Goal: Use online tool/utility: Utilize a website feature to perform a specific function

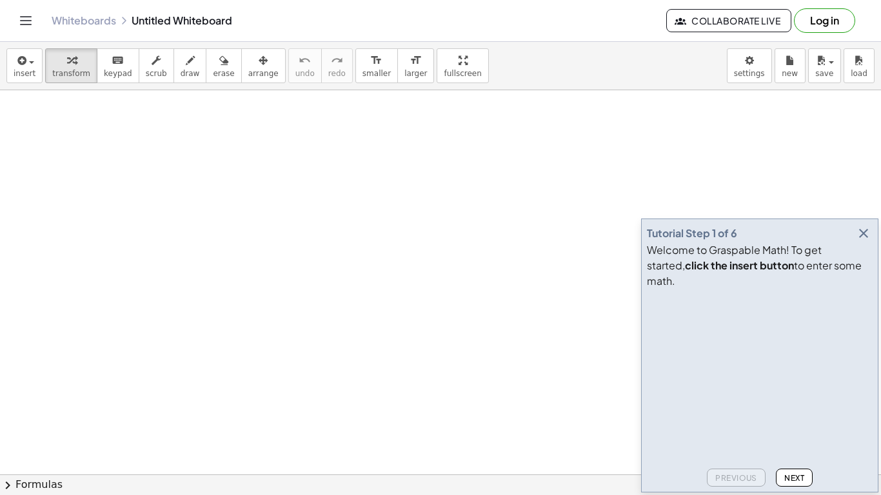
click at [850, 243] on div "Tutorial Step 1 of 6" at bounding box center [760, 233] width 226 height 18
click at [850, 241] on icon "button" at bounding box center [863, 233] width 15 height 15
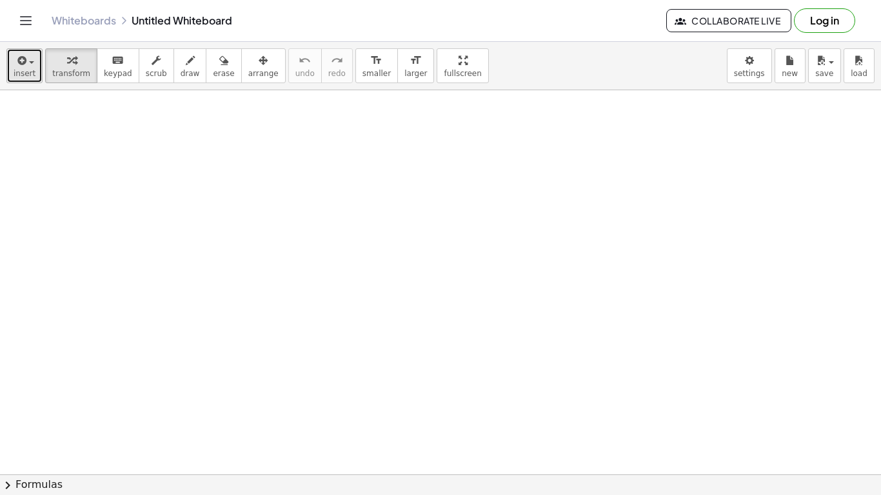
click at [12, 70] on button "insert" at bounding box center [24, 65] width 36 height 35
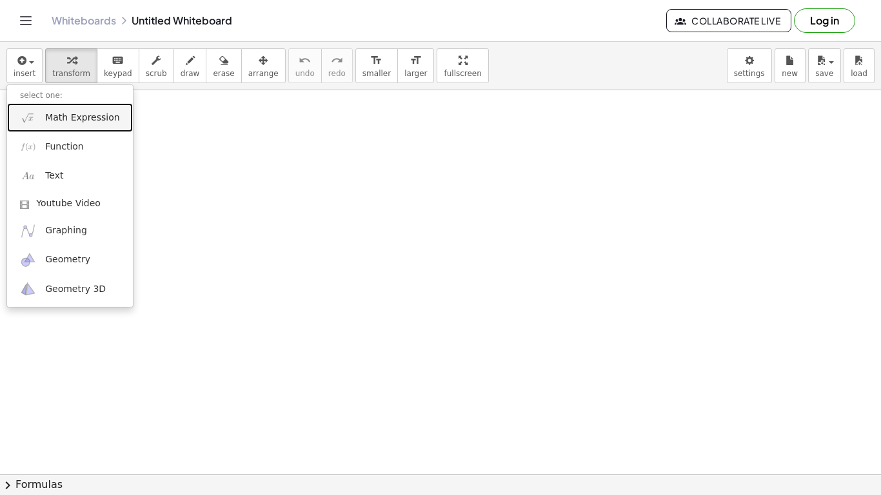
click at [44, 114] on link "Math Expression" at bounding box center [70, 117] width 126 height 29
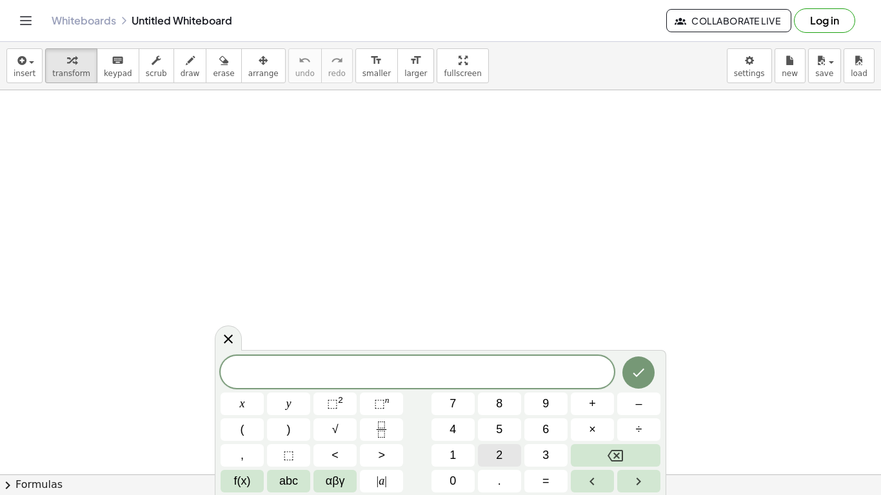
click at [505, 439] on button "2" at bounding box center [499, 455] width 43 height 23
click at [254, 402] on button "x" at bounding box center [242, 404] width 43 height 23
click at [599, 410] on button "+" at bounding box center [592, 404] width 43 height 23
click at [533, 428] on button "6" at bounding box center [545, 430] width 43 height 23
click at [537, 439] on button "=" at bounding box center [545, 481] width 43 height 23
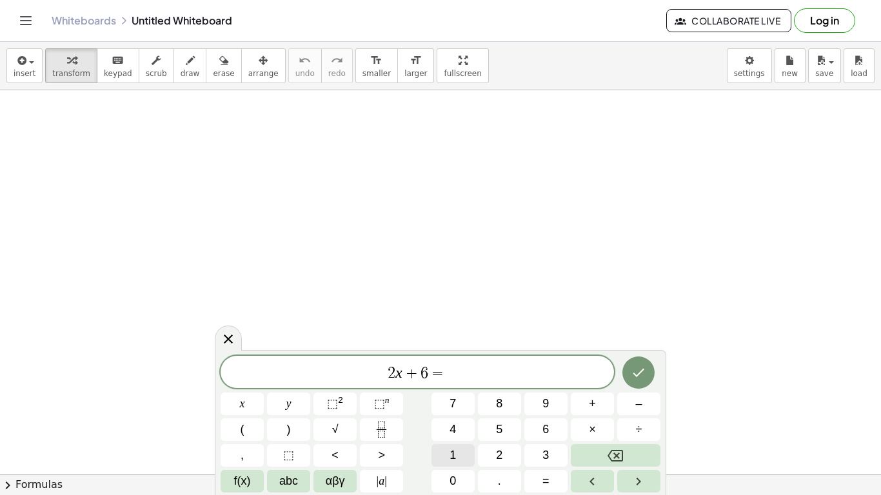
click at [461, 439] on button "1" at bounding box center [453, 455] width 43 height 23
click at [648, 373] on button "Done" at bounding box center [638, 373] width 32 height 32
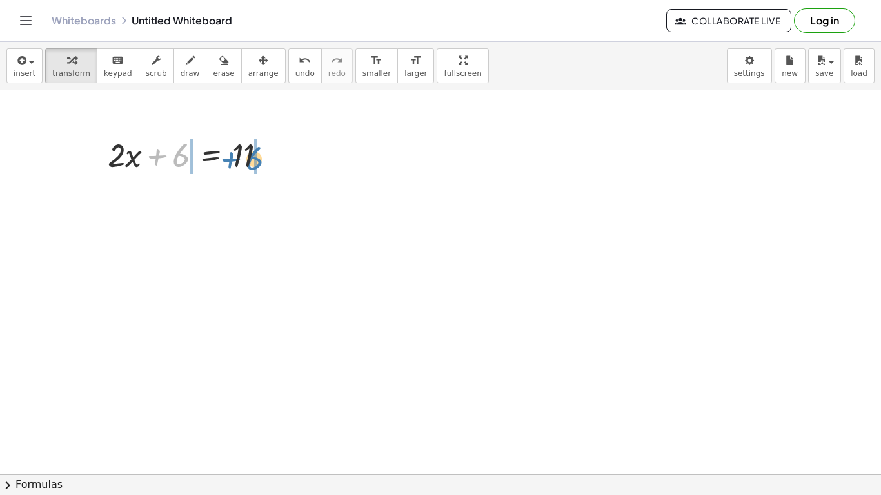
drag, startPoint x: 179, startPoint y: 156, endPoint x: 257, endPoint y: 157, distance: 77.4
click at [257, 157] on div at bounding box center [192, 154] width 182 height 44
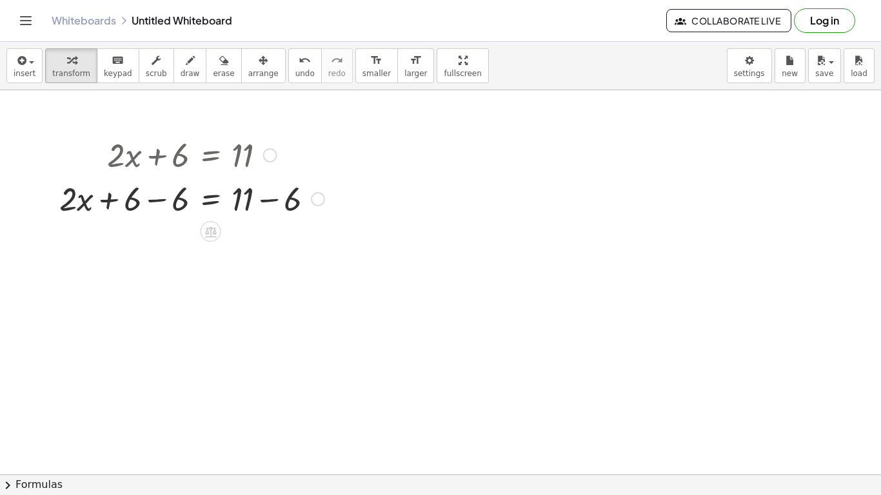
click at [175, 159] on div at bounding box center [192, 154] width 278 height 44
drag, startPoint x: 179, startPoint y: 204, endPoint x: 141, endPoint y: 206, distance: 38.8
drag, startPoint x: 297, startPoint y: 247, endPoint x: 257, endPoint y: 245, distance: 40.0
click at [257, 245] on div at bounding box center [192, 242] width 278 height 44
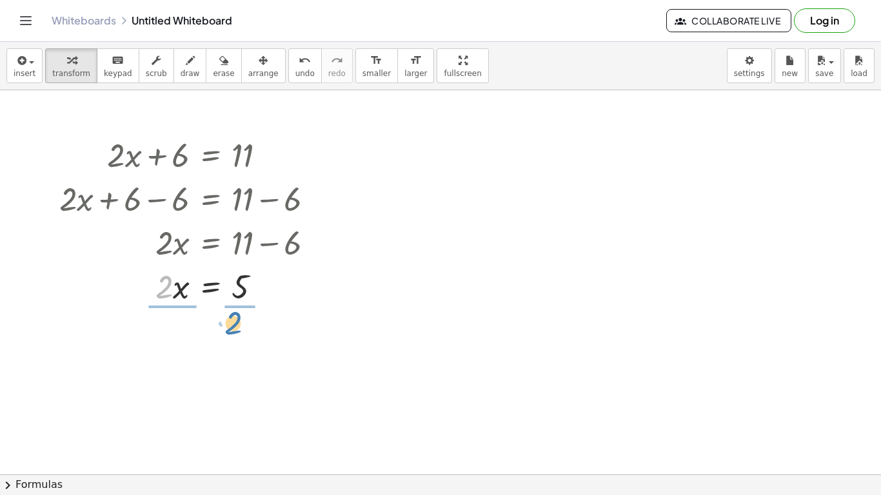
drag, startPoint x: 166, startPoint y: 287, endPoint x: 235, endPoint y: 321, distance: 77.6
drag, startPoint x: 168, startPoint y: 359, endPoint x: 174, endPoint y: 322, distance: 38.0
click at [174, 322] on div at bounding box center [192, 340] width 278 height 65
drag, startPoint x: 174, startPoint y: 357, endPoint x: 170, endPoint y: 311, distance: 45.9
click at [170, 311] on div at bounding box center [192, 340] width 278 height 65
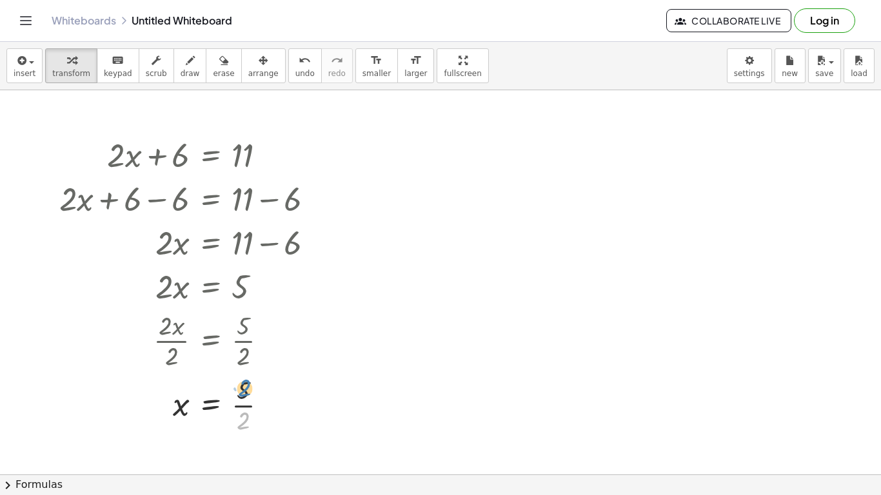
drag, startPoint x: 248, startPoint y: 422, endPoint x: 249, endPoint y: 390, distance: 32.3
click at [249, 390] on div at bounding box center [192, 404] width 278 height 65
drag, startPoint x: 243, startPoint y: 422, endPoint x: 245, endPoint y: 392, distance: 29.7
click at [245, 392] on div at bounding box center [192, 404] width 278 height 65
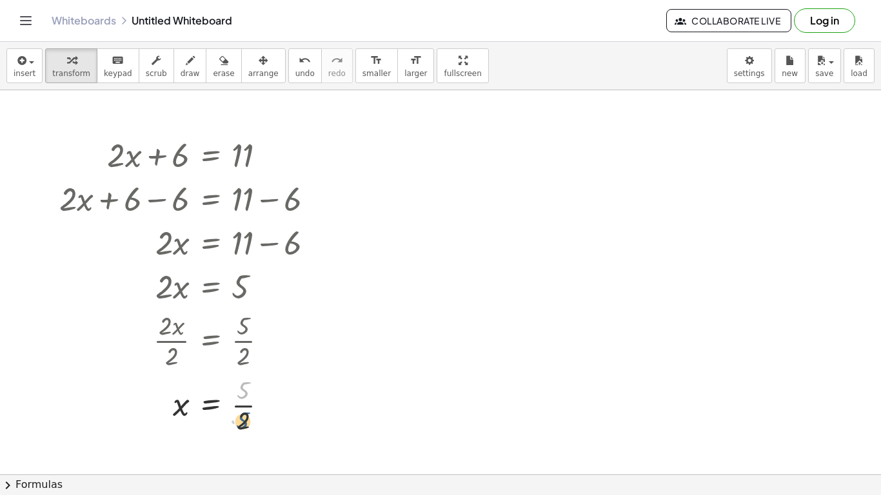
drag, startPoint x: 245, startPoint y: 392, endPoint x: 244, endPoint y: 423, distance: 30.3
click at [244, 423] on div at bounding box center [192, 404] width 278 height 65
click at [288, 62] on button "undo undo" at bounding box center [305, 65] width 34 height 35
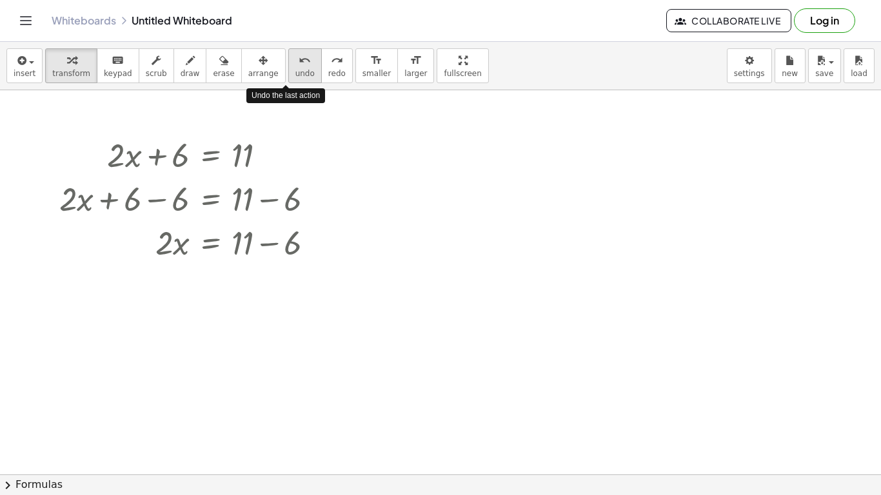
click at [288, 62] on button "undo undo" at bounding box center [305, 65] width 34 height 35
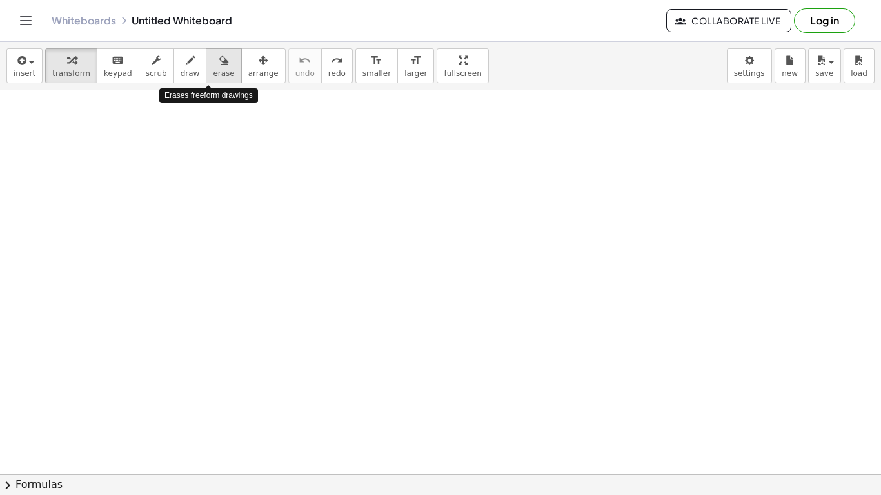
click at [213, 71] on span "erase" at bounding box center [223, 73] width 21 height 9
click at [203, 175] on div at bounding box center [440, 474] width 881 height 769
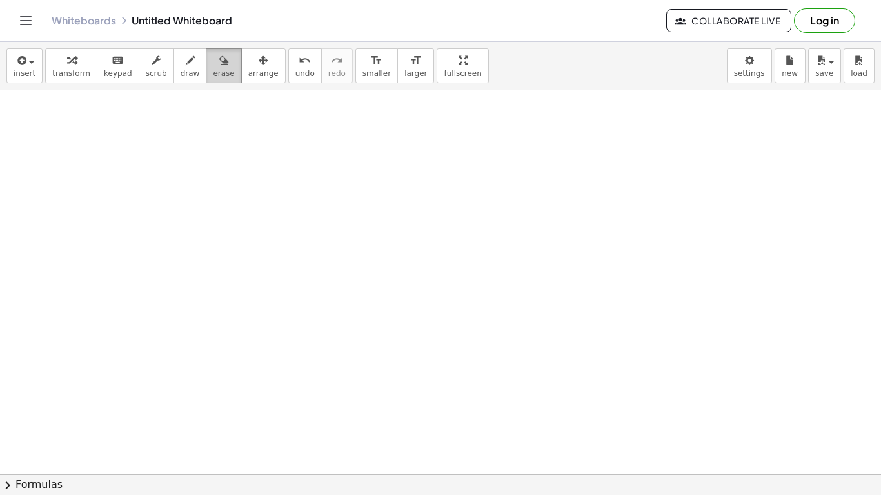
click at [206, 67] on button "erase" at bounding box center [223, 65] width 35 height 35
click at [116, 57] on div "keyboard" at bounding box center [118, 59] width 28 height 15
click at [146, 149] on div at bounding box center [440, 474] width 881 height 769
click at [11, 52] on button "insert" at bounding box center [24, 65] width 36 height 35
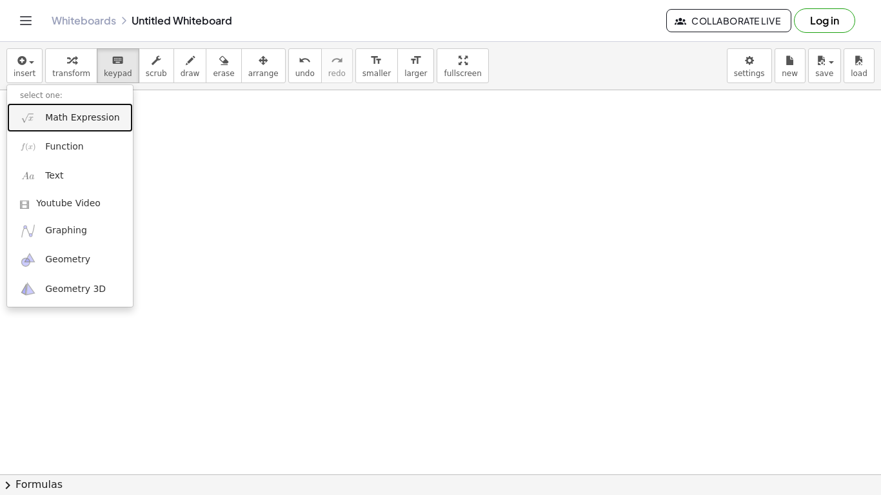
click at [63, 109] on link "Math Expression" at bounding box center [70, 117] width 126 height 29
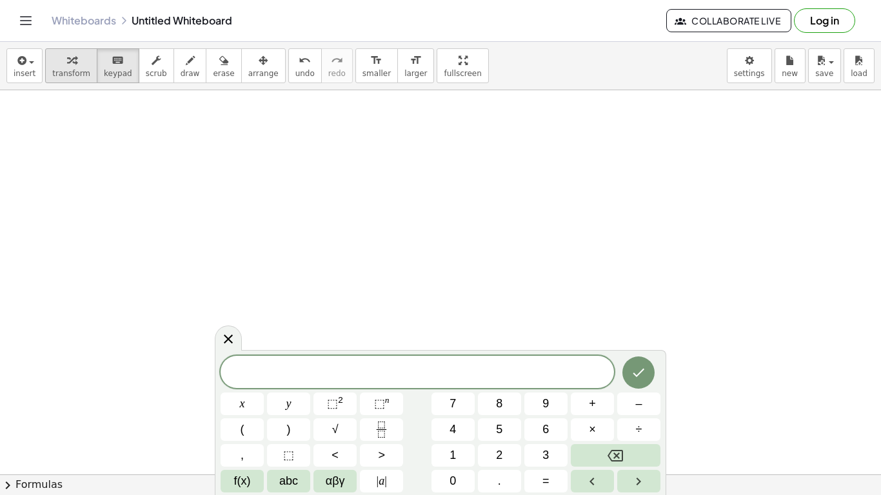
click at [67, 53] on icon "button" at bounding box center [71, 60] width 9 height 15
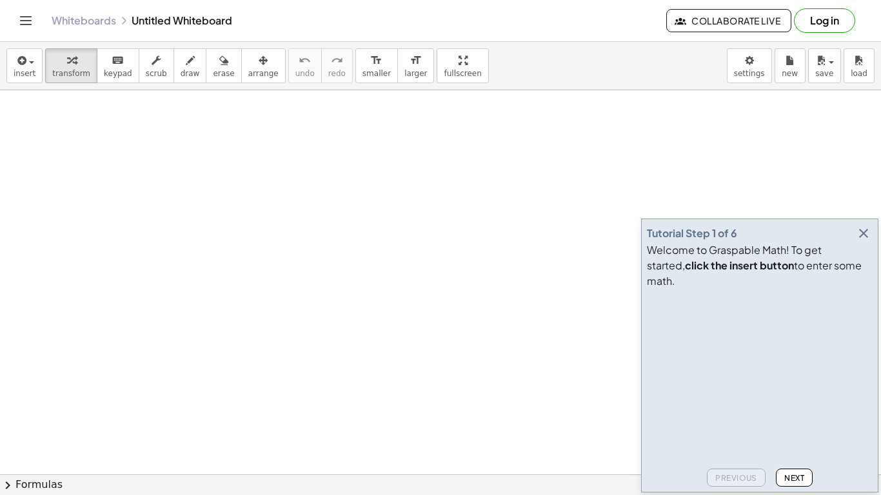
click at [858, 241] on icon "button" at bounding box center [863, 233] width 15 height 15
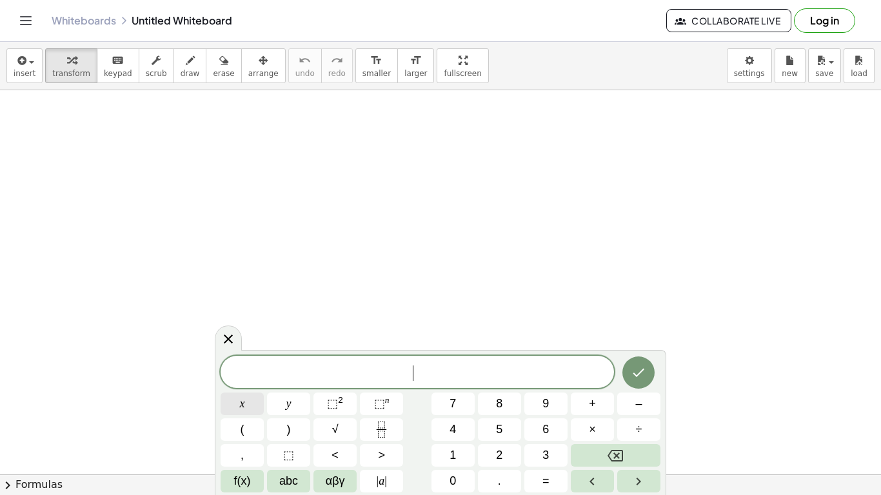
click at [234, 405] on button "x" at bounding box center [242, 404] width 43 height 23
click at [597, 412] on button "+" at bounding box center [592, 404] width 43 height 23
click at [455, 433] on span "4" at bounding box center [453, 429] width 6 height 17
click at [533, 475] on button "=" at bounding box center [545, 481] width 43 height 23
click at [451, 456] on span "1" at bounding box center [453, 455] width 6 height 17
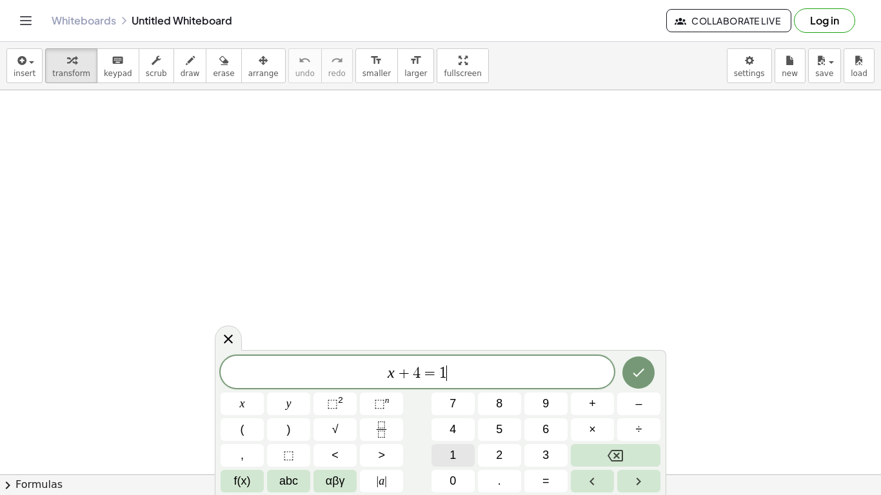
click at [451, 456] on span "1" at bounding box center [453, 455] width 6 height 17
click at [646, 366] on icon "Done" at bounding box center [638, 372] width 15 height 15
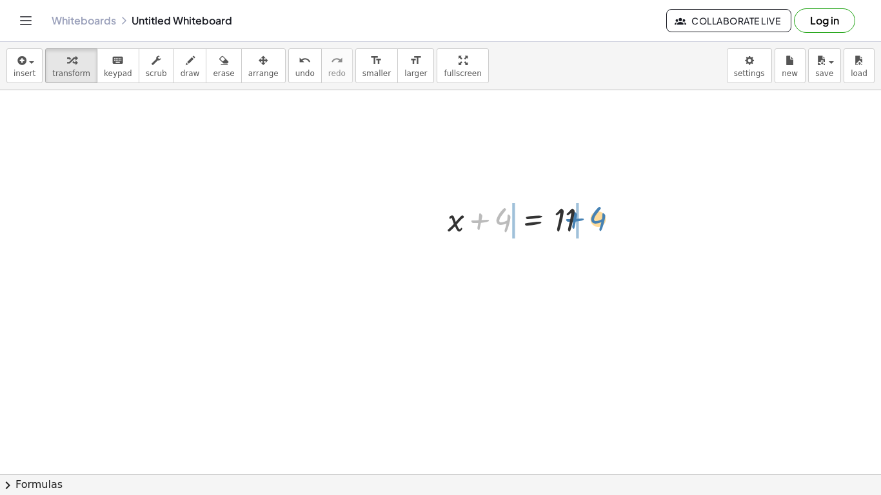
drag, startPoint x: 506, startPoint y: 222, endPoint x: 601, endPoint y: 221, distance: 94.8
click at [601, 221] on div at bounding box center [523, 219] width 164 height 44
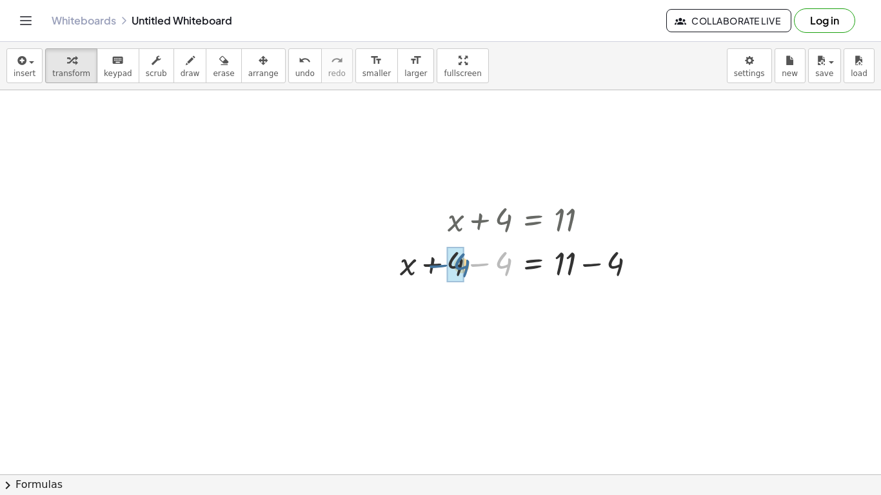
drag, startPoint x: 501, startPoint y: 254, endPoint x: 459, endPoint y: 256, distance: 42.0
drag, startPoint x: 616, startPoint y: 302, endPoint x: 561, endPoint y: 301, distance: 55.5
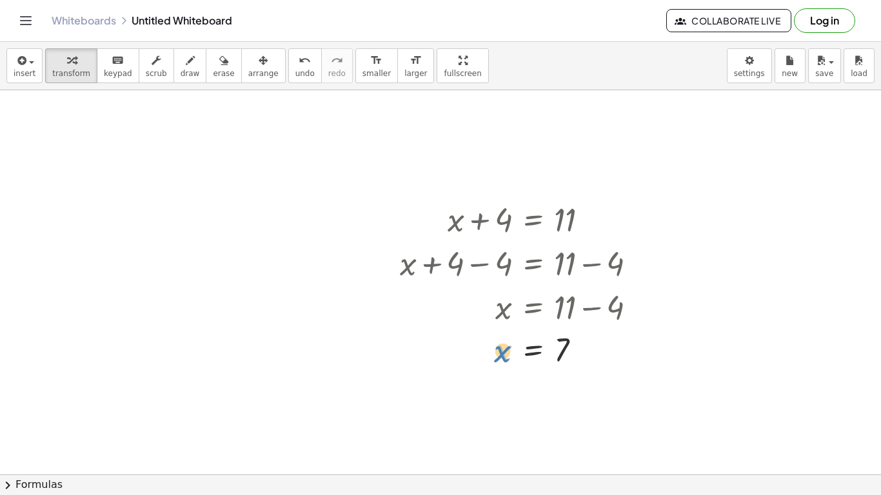
click at [499, 357] on div at bounding box center [523, 349] width 260 height 43
drag, startPoint x: 565, startPoint y: 348, endPoint x: 499, endPoint y: 358, distance: 67.1
click at [499, 358] on div at bounding box center [523, 349] width 260 height 43
drag, startPoint x: 458, startPoint y: 388, endPoint x: 579, endPoint y: 395, distance: 120.8
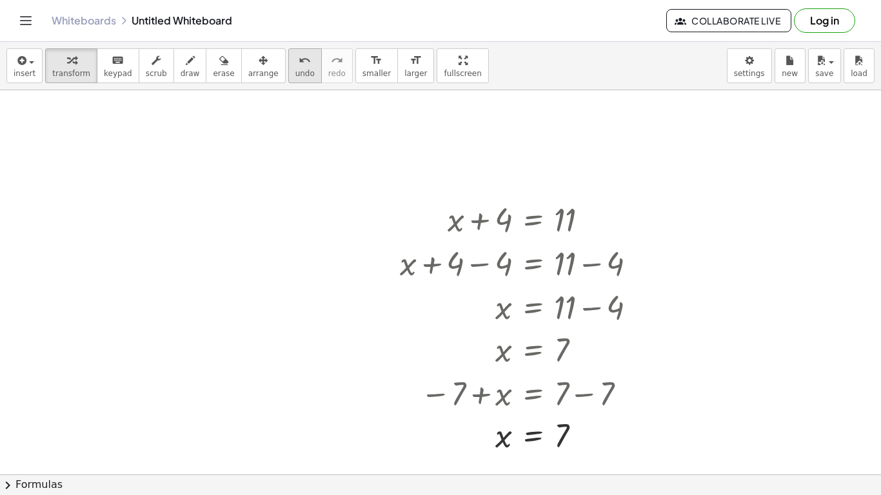
click at [297, 74] on button "undo undo" at bounding box center [305, 65] width 34 height 35
click at [299, 61] on icon "undo" at bounding box center [305, 60] width 12 height 15
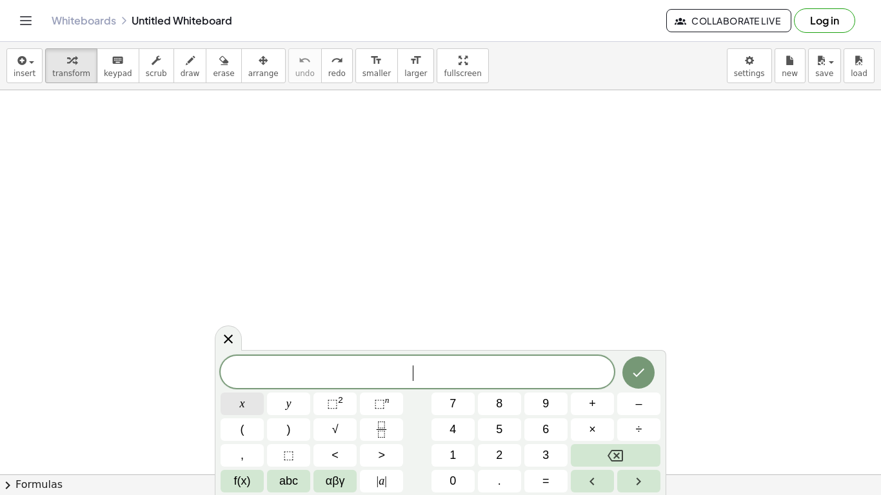
click at [252, 412] on button "x" at bounding box center [242, 404] width 43 height 23
click at [590, 399] on span "+" at bounding box center [592, 403] width 7 height 17
click at [450, 425] on span "4" at bounding box center [453, 429] width 6 height 17
click at [553, 484] on button "=" at bounding box center [545, 481] width 43 height 23
click at [458, 455] on button "1" at bounding box center [453, 455] width 43 height 23
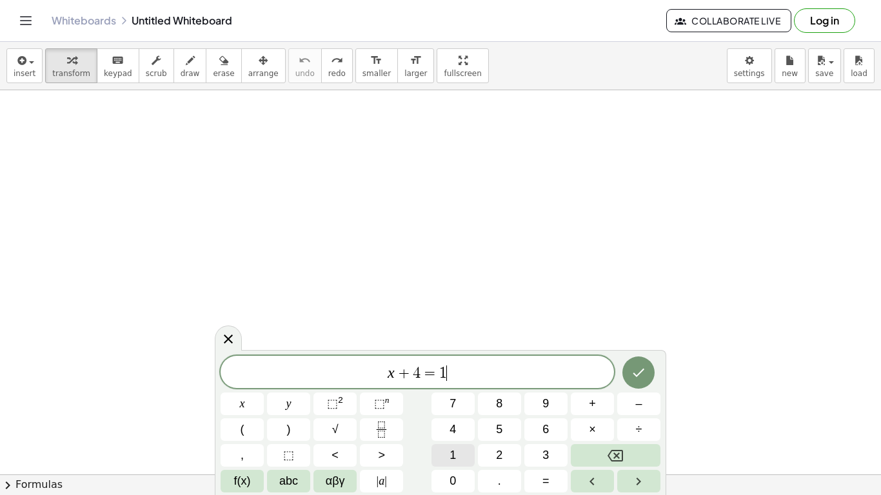
click at [458, 455] on button "1" at bounding box center [453, 455] width 43 height 23
click at [631, 386] on button "Done" at bounding box center [638, 373] width 32 height 32
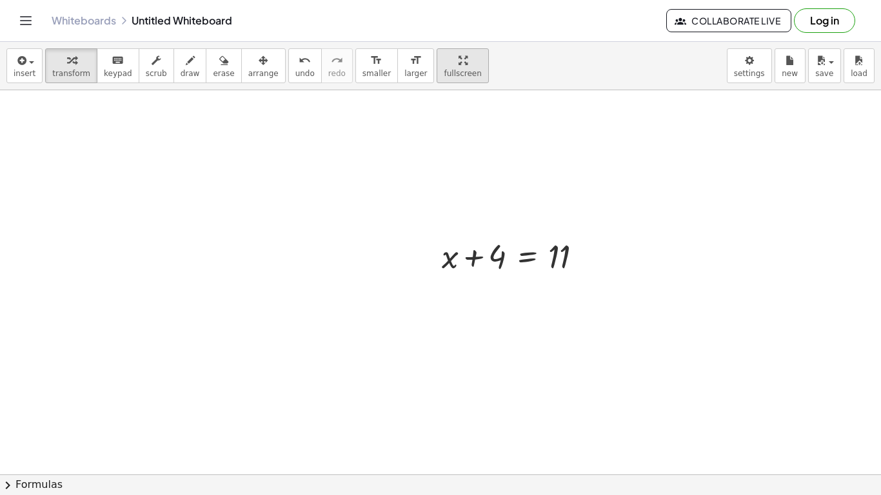
click at [437, 58] on button "fullscreen" at bounding box center [463, 65] width 52 height 35
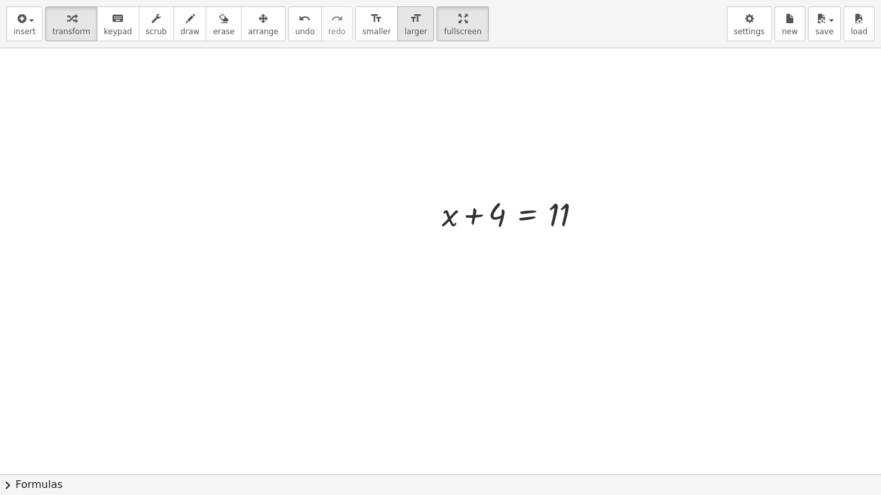
click at [404, 28] on span "larger" at bounding box center [415, 31] width 23 height 9
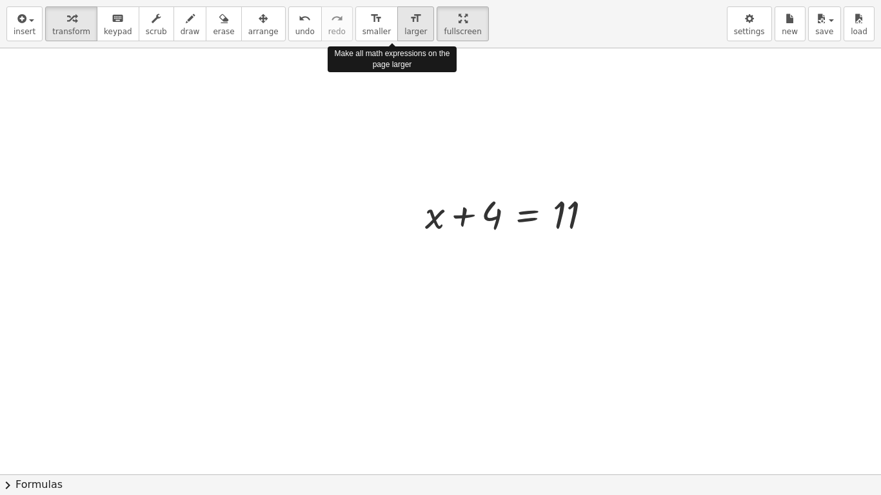
click at [404, 28] on span "larger" at bounding box center [415, 31] width 23 height 9
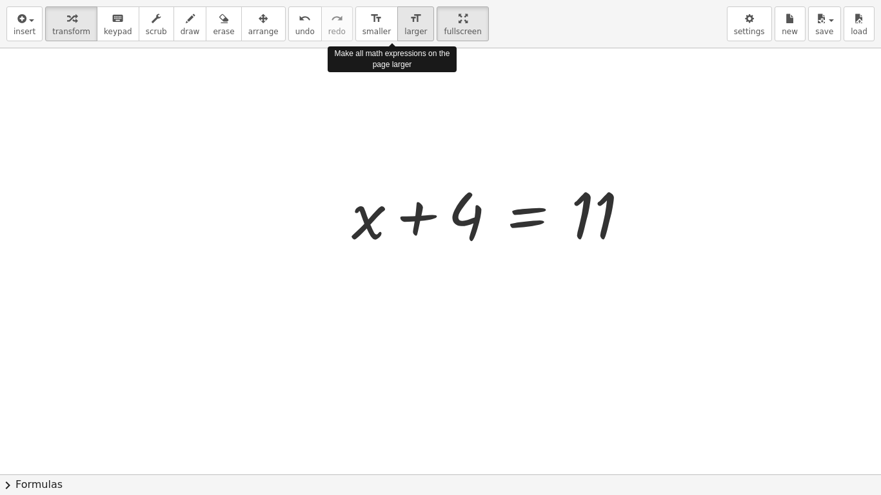
click at [404, 28] on span "larger" at bounding box center [415, 31] width 23 height 9
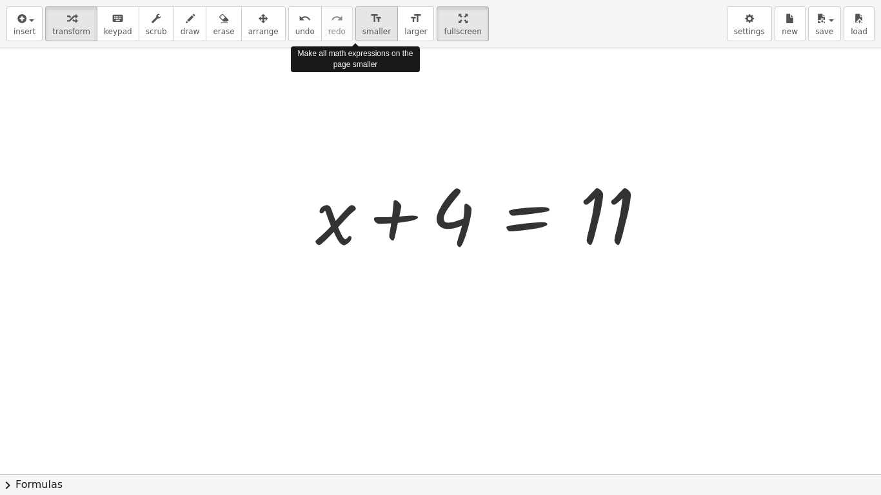
click at [363, 20] on div "format_size" at bounding box center [377, 17] width 28 height 15
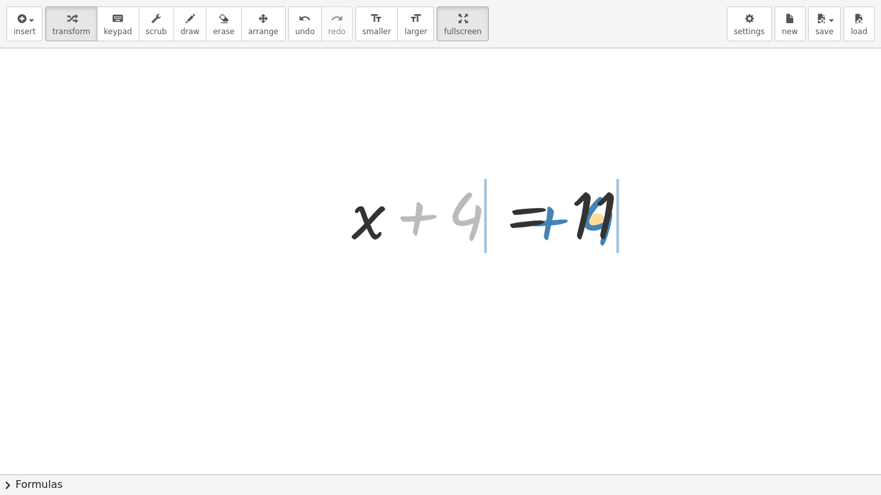
drag, startPoint x: 470, startPoint y: 223, endPoint x: 601, endPoint y: 226, distance: 131.0
click at [601, 226] on div at bounding box center [495, 213] width 301 height 83
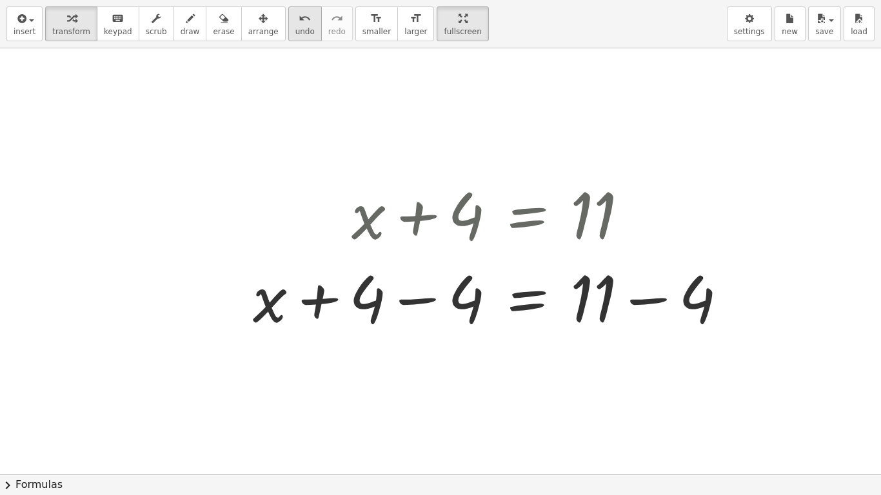
click at [299, 22] on icon "undo" at bounding box center [305, 18] width 12 height 15
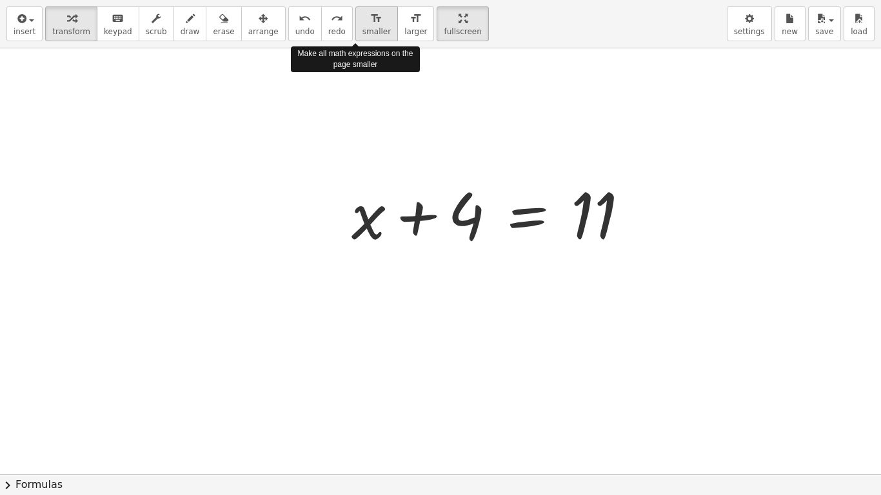
click at [363, 27] on span "smaller" at bounding box center [377, 31] width 28 height 9
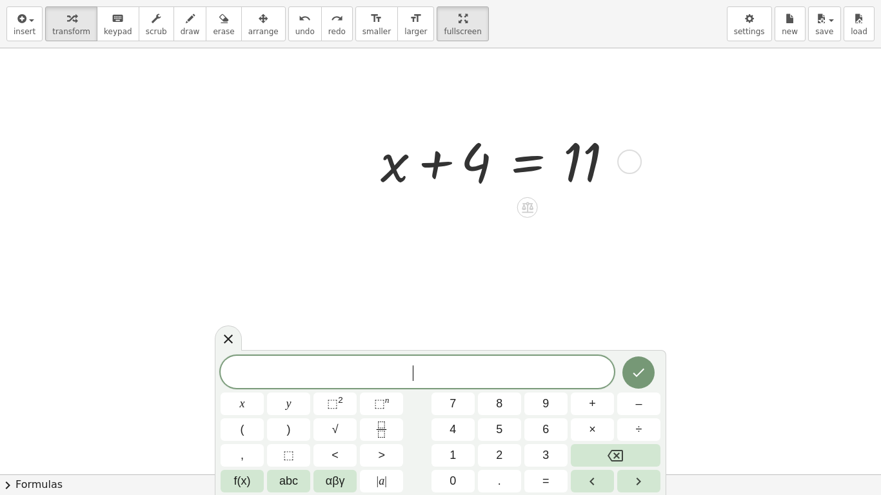
scroll to position [54, 0]
click at [221, 348] on div at bounding box center [228, 338] width 27 height 25
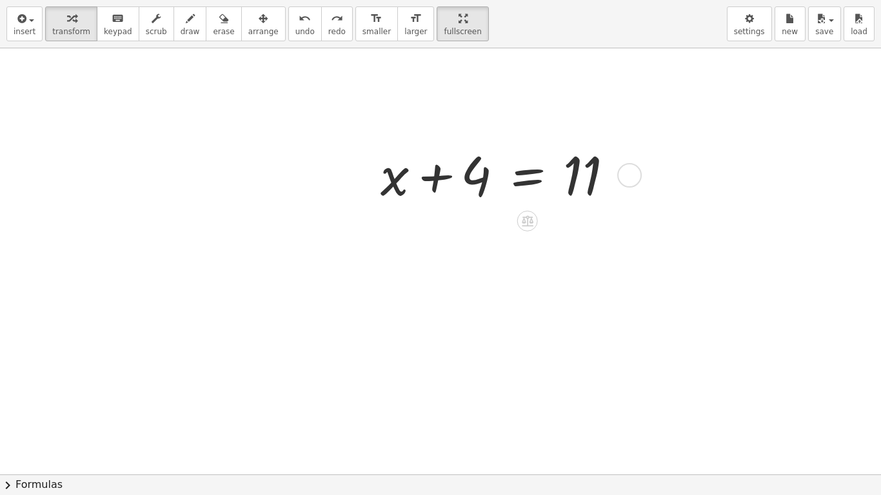
scroll to position [0, 0]
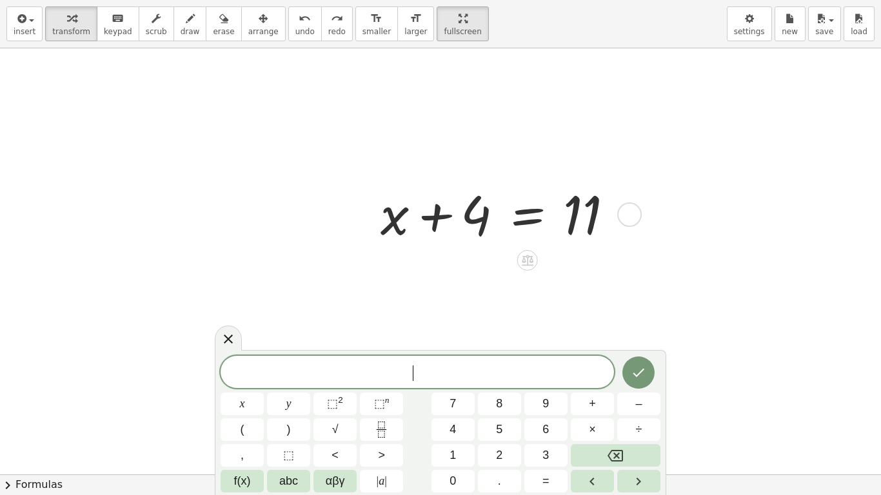
click at [478, 419] on div "5" at bounding box center [499, 430] width 43 height 23
click at [482, 421] on button "5" at bounding box center [499, 430] width 43 height 23
click at [590, 426] on span "×" at bounding box center [592, 429] width 7 height 17
click at [539, 410] on button "9" at bounding box center [545, 404] width 43 height 23
click at [538, 406] on button "9" at bounding box center [545, 404] width 43 height 23
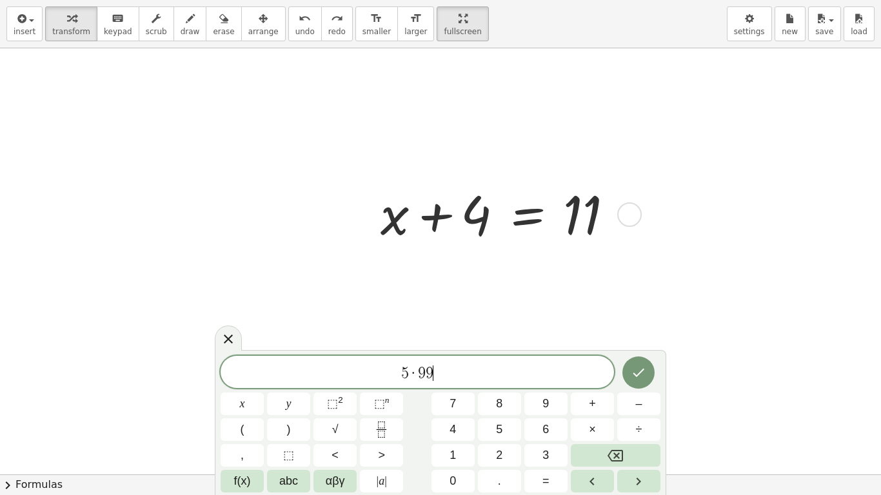
click at [536, 428] on button "6" at bounding box center [545, 430] width 43 height 23
click at [243, 407] on span "x" at bounding box center [242, 403] width 5 height 17
click at [548, 481] on span "=" at bounding box center [545, 481] width 7 height 17
click at [550, 464] on button "3" at bounding box center [545, 455] width 43 height 23
click at [556, 454] on button "3" at bounding box center [545, 455] width 43 height 23
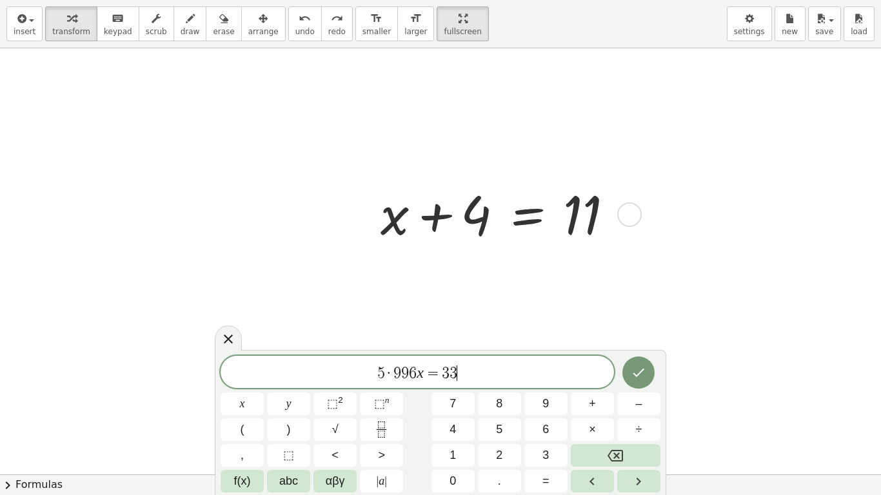
click at [549, 457] on span "3" at bounding box center [545, 455] width 6 height 17
click at [553, 453] on button "3" at bounding box center [545, 455] width 43 height 23
click at [544, 454] on span "3" at bounding box center [545, 455] width 6 height 17
click at [624, 381] on button "Done" at bounding box center [638, 373] width 32 height 32
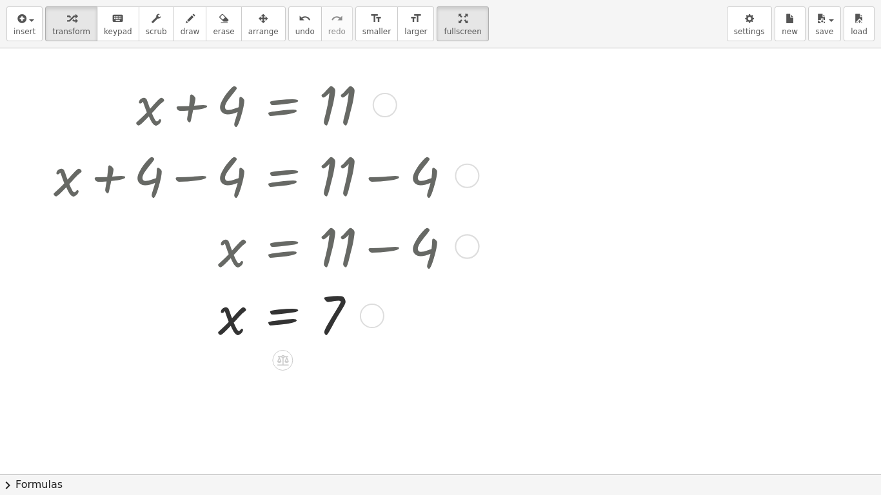
scroll to position [112, 244]
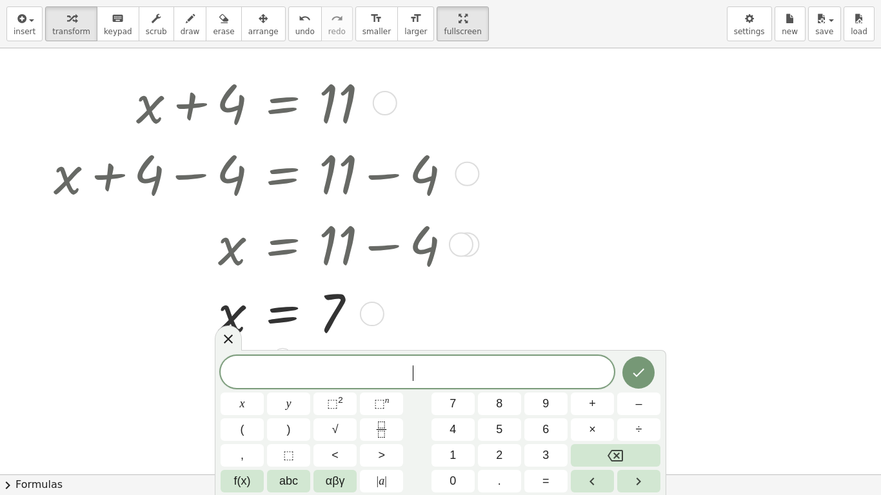
click at [237, 404] on button "x" at bounding box center [242, 404] width 43 height 23
click at [602, 411] on button "+" at bounding box center [592, 404] width 43 height 23
click at [443, 456] on button "1" at bounding box center [453, 455] width 43 height 23
click at [444, 464] on button "1" at bounding box center [453, 455] width 43 height 23
click at [538, 481] on button "=" at bounding box center [545, 481] width 43 height 23
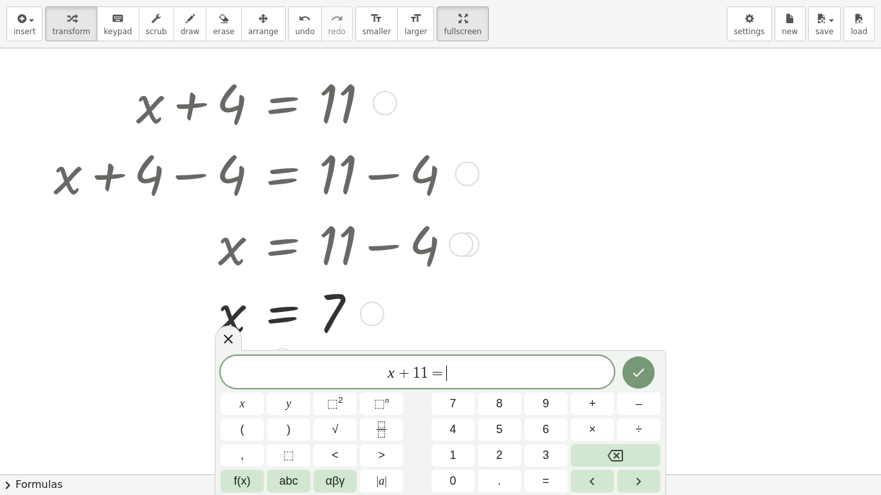
click at [451, 430] on span "4" at bounding box center [453, 429] width 6 height 17
click at [653, 380] on button "Done" at bounding box center [638, 373] width 32 height 32
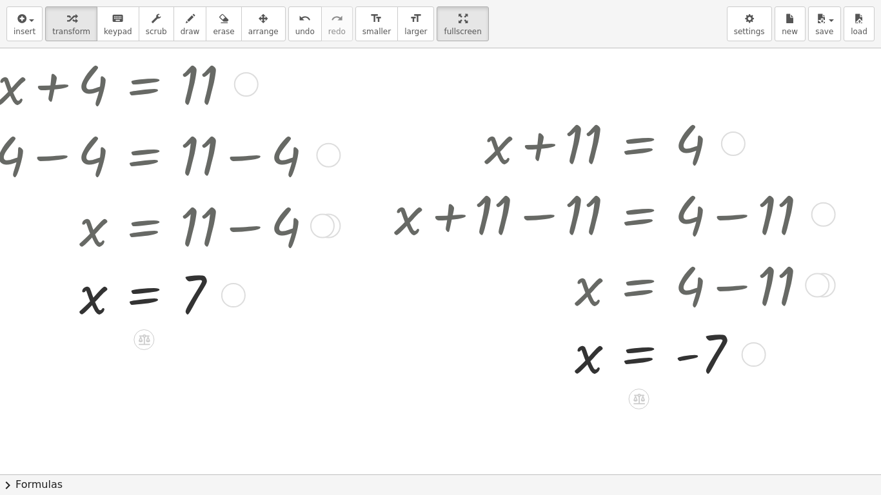
scroll to position [130, 382]
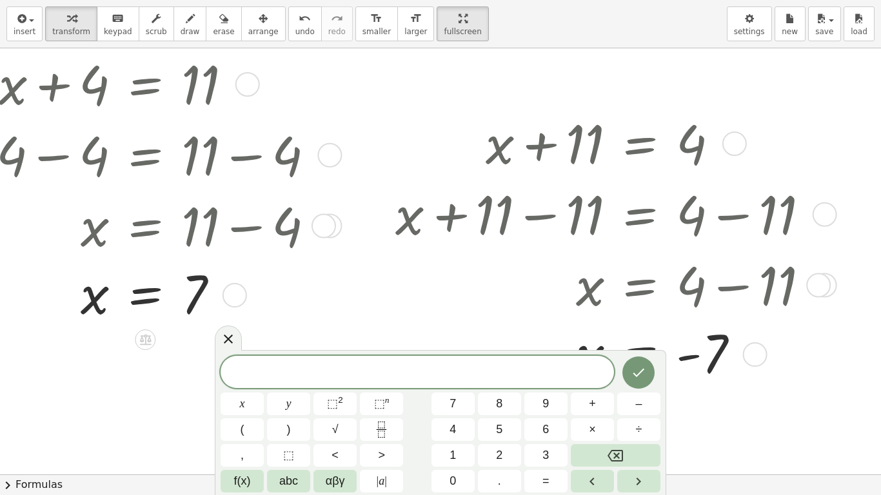
click at [467, 450] on button "1" at bounding box center [453, 455] width 43 height 23
click at [461, 455] on button "1" at bounding box center [453, 455] width 43 height 23
click at [592, 406] on span "+" at bounding box center [592, 403] width 7 height 17
click at [470, 441] on button "4" at bounding box center [453, 430] width 43 height 23
click at [559, 481] on button "=" at bounding box center [545, 481] width 43 height 23
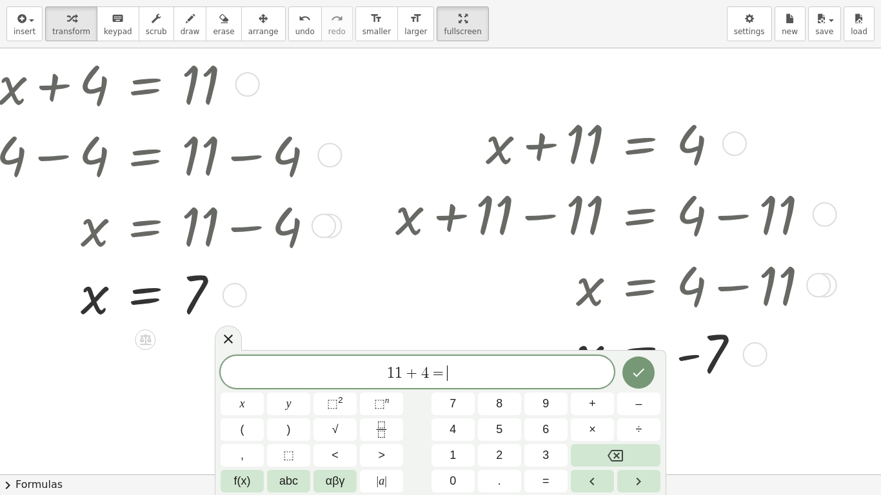
click at [252, 408] on button "x" at bounding box center [242, 404] width 43 height 23
click at [648, 378] on button "Done" at bounding box center [638, 373] width 32 height 32
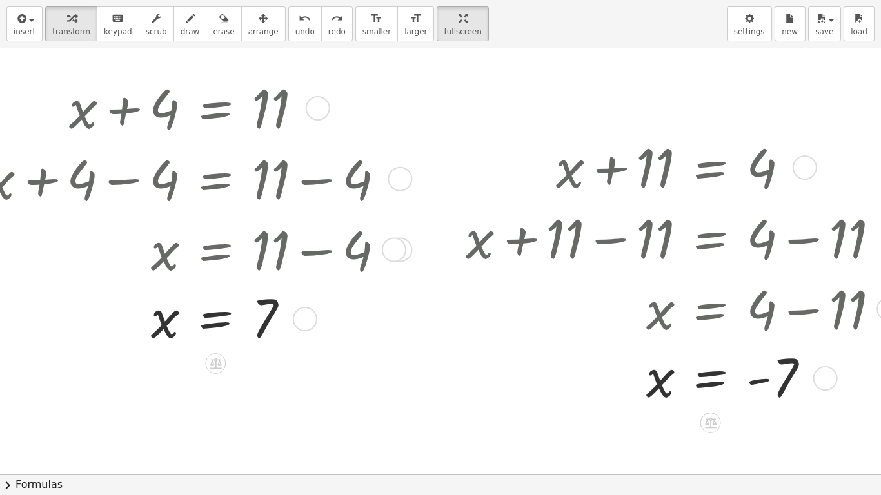
scroll to position [106, 313]
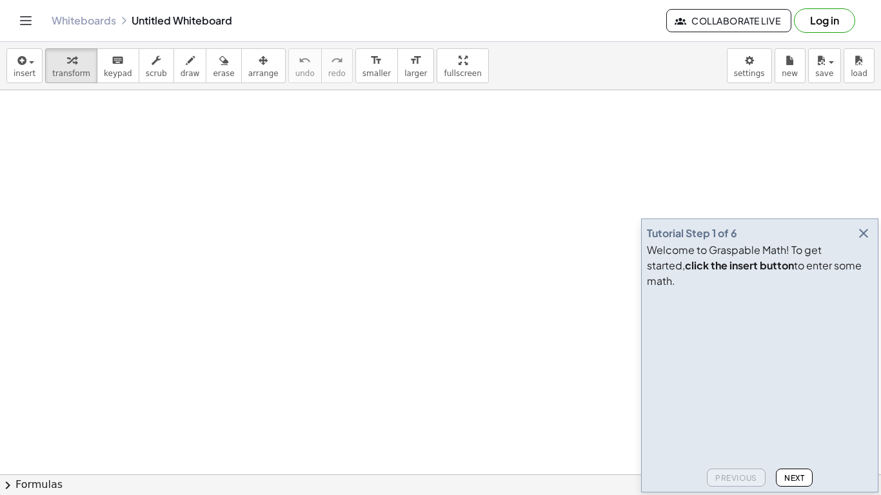
click at [875, 252] on div "Tutorial Step 1 of 6 Welcome to Graspable Math! To get started, click the inser…" at bounding box center [759, 356] width 237 height 274
click at [861, 241] on icon "button" at bounding box center [863, 233] width 15 height 15
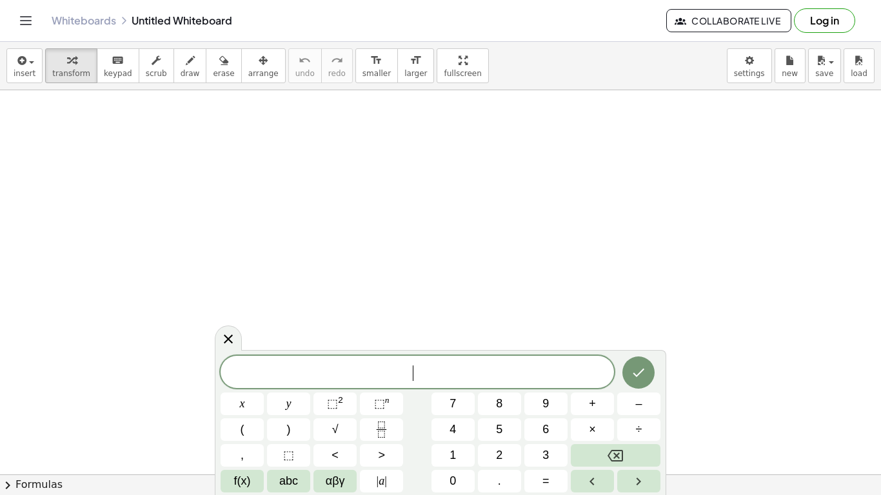
click at [507, 454] on button "2" at bounding box center [499, 455] width 43 height 23
click at [257, 397] on button "x" at bounding box center [242, 404] width 43 height 23
click at [602, 412] on button "+" at bounding box center [592, 404] width 43 height 23
click at [451, 470] on button "0" at bounding box center [453, 481] width 43 height 23
click at [539, 485] on button "=" at bounding box center [545, 481] width 43 height 23
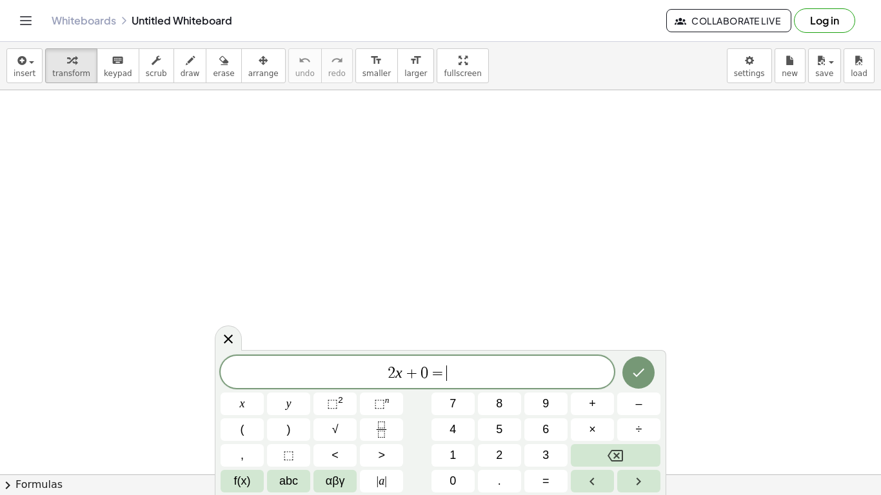
click at [625, 453] on button "Backspace" at bounding box center [616, 455] width 90 height 23
click at [617, 453] on icon "Backspace" at bounding box center [615, 455] width 15 height 15
click at [462, 466] on button "1" at bounding box center [453, 455] width 43 height 23
click at [557, 485] on button "=" at bounding box center [545, 481] width 43 height 23
click at [496, 425] on span "5" at bounding box center [499, 429] width 6 height 17
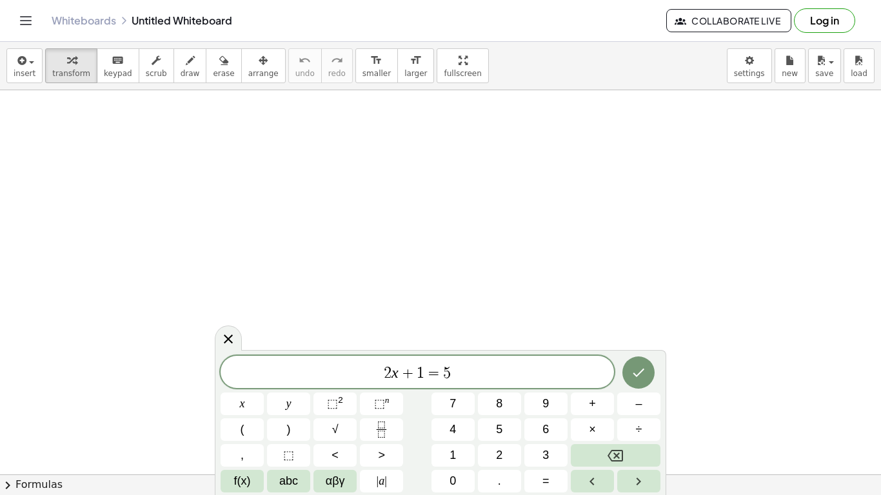
click at [644, 395] on button "–" at bounding box center [638, 404] width 43 height 23
click at [639, 373] on icon "Done" at bounding box center [638, 372] width 15 height 15
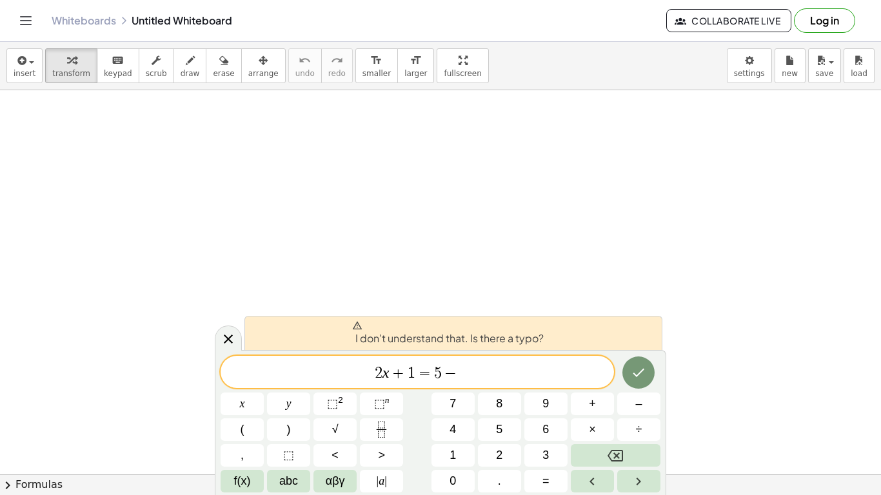
click at [628, 380] on button "Done" at bounding box center [638, 373] width 32 height 32
click at [630, 375] on button "Done" at bounding box center [638, 373] width 32 height 32
click at [634, 380] on icon "Done" at bounding box center [638, 372] width 15 height 15
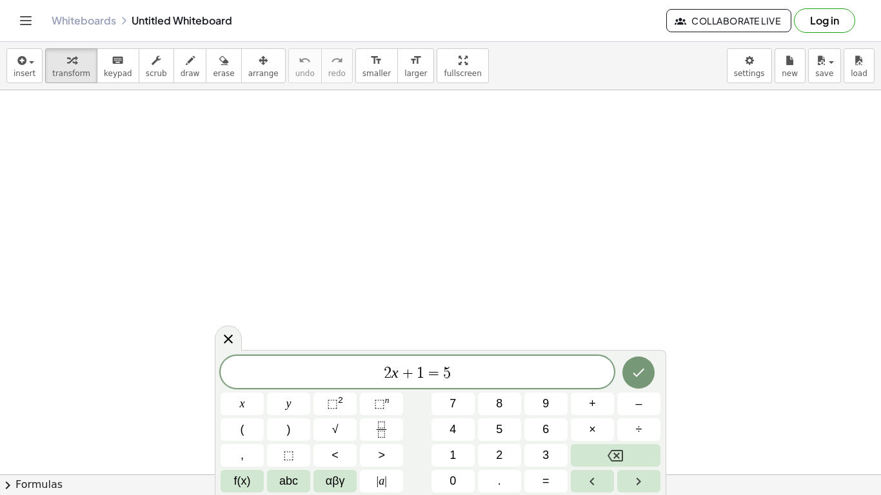
click at [636, 367] on icon "Done" at bounding box center [638, 372] width 15 height 15
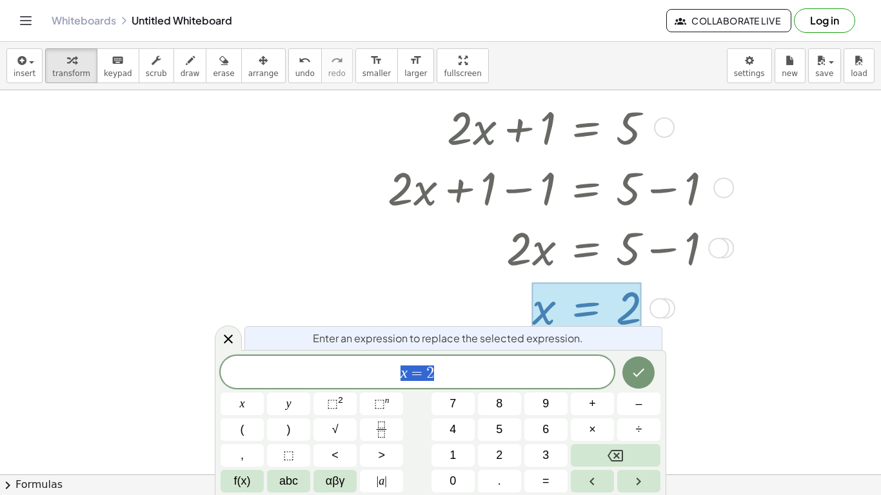
scroll to position [1, 0]
click at [552, 444] on button "3" at bounding box center [545, 455] width 43 height 23
click at [640, 376] on icon "Done" at bounding box center [638, 372] width 15 height 15
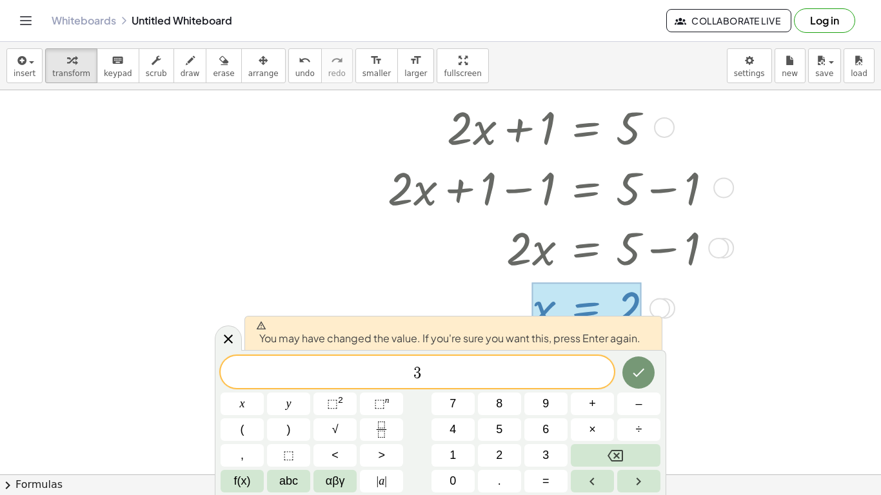
click at [561, 415] on button "9" at bounding box center [545, 404] width 43 height 23
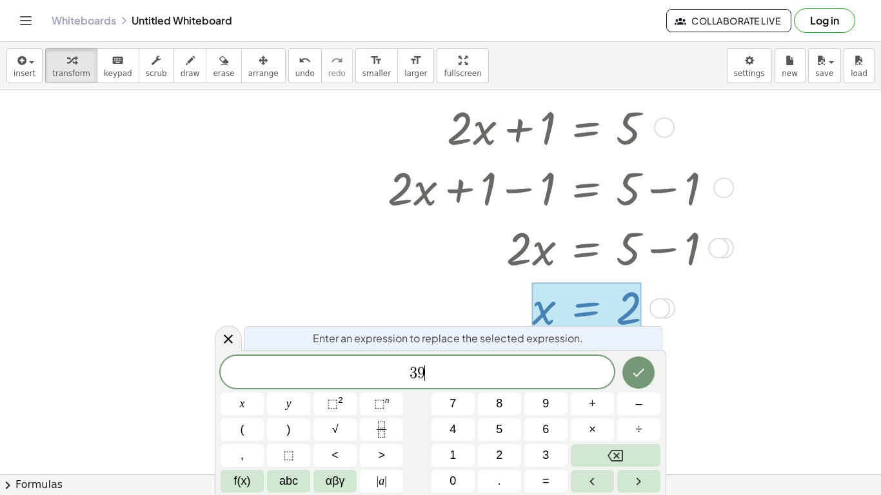
click at [649, 361] on button "Done" at bounding box center [638, 373] width 32 height 32
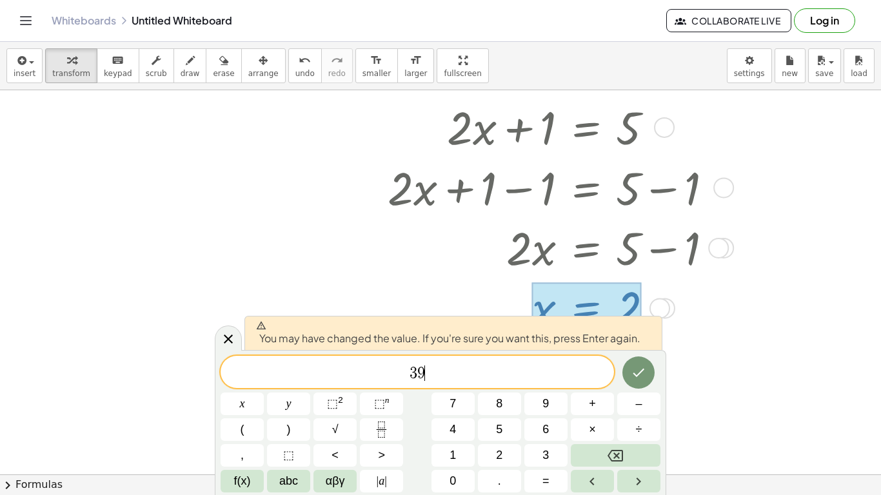
click at [560, 441] on button "6" at bounding box center [545, 430] width 43 height 23
click at [652, 367] on button "Done" at bounding box center [638, 373] width 32 height 32
click at [563, 447] on button "3" at bounding box center [545, 455] width 43 height 23
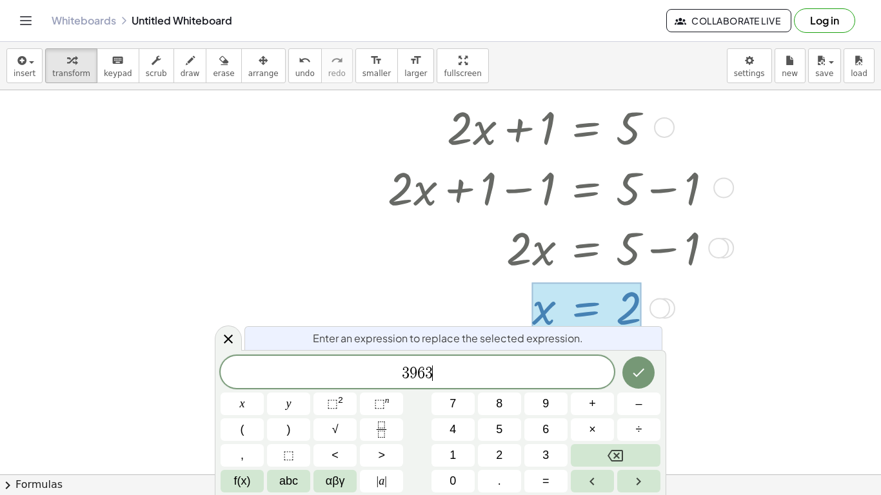
click at [661, 368] on div "Enter an expression to replace the selected expression. 3 9 6 3 ​ x y ⬚ 2 ⬚ n 7…" at bounding box center [441, 422] width 452 height 145
click at [543, 444] on button "3" at bounding box center [545, 455] width 43 height 23
click at [543, 440] on button "6" at bounding box center [545, 430] width 43 height 23
click at [550, 434] on button "6" at bounding box center [545, 430] width 43 height 23
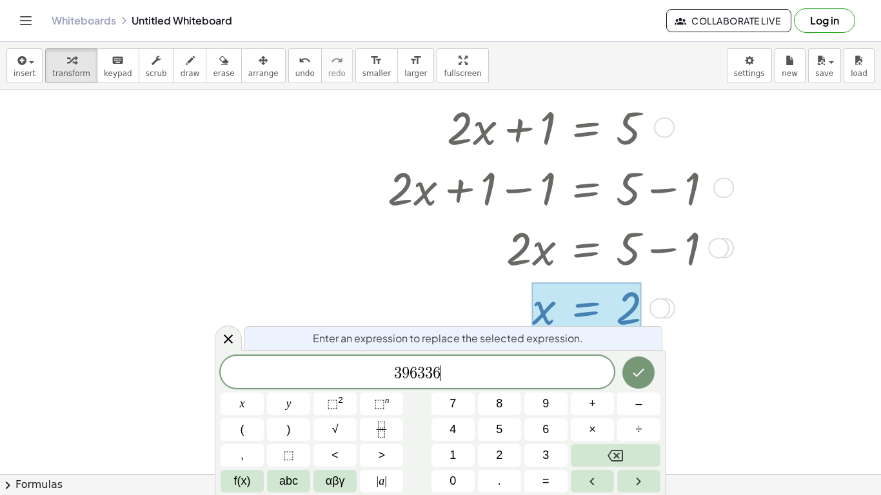
click at [537, 438] on button "6" at bounding box center [545, 430] width 43 height 23
click at [542, 434] on span "6" at bounding box center [545, 429] width 6 height 17
click at [533, 453] on button "3" at bounding box center [545, 455] width 43 height 23
click at [552, 412] on button "9" at bounding box center [545, 404] width 43 height 23
click at [537, 435] on button "6" at bounding box center [545, 430] width 43 height 23
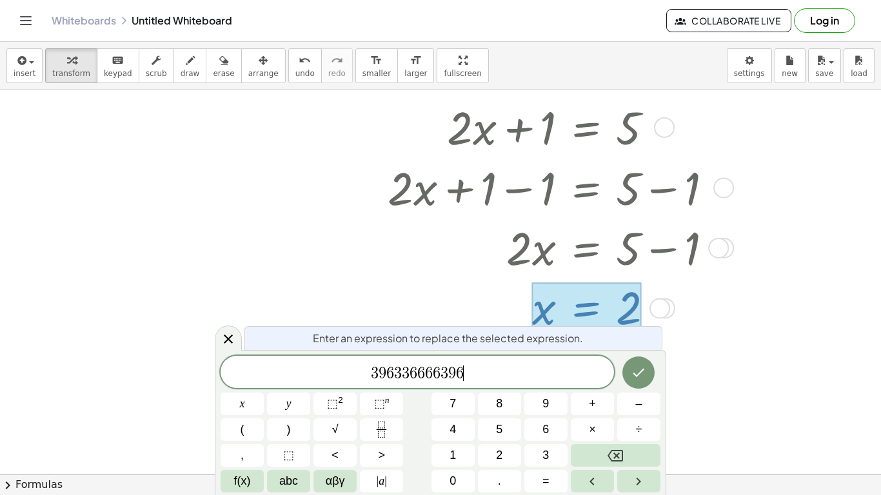
click at [547, 450] on span "3" at bounding box center [545, 455] width 6 height 17
click at [553, 412] on button "9" at bounding box center [545, 404] width 43 height 23
click at [537, 431] on button "6" at bounding box center [545, 430] width 43 height 23
click at [561, 397] on button "9" at bounding box center [545, 404] width 43 height 23
click at [551, 482] on button "=" at bounding box center [545, 481] width 43 height 23
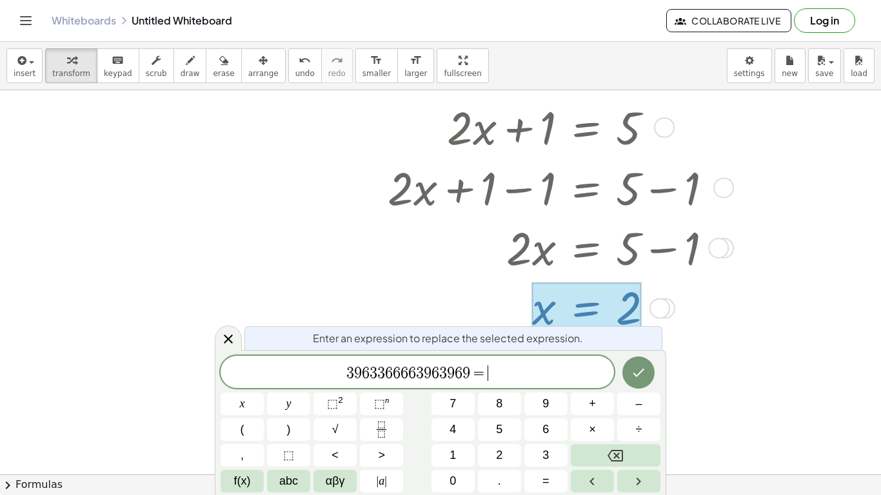
click at [551, 461] on button "3" at bounding box center [545, 455] width 43 height 23
click at [264, 393] on div at bounding box center [242, 404] width 43 height 23
click at [647, 378] on button "Done" at bounding box center [638, 373] width 32 height 32
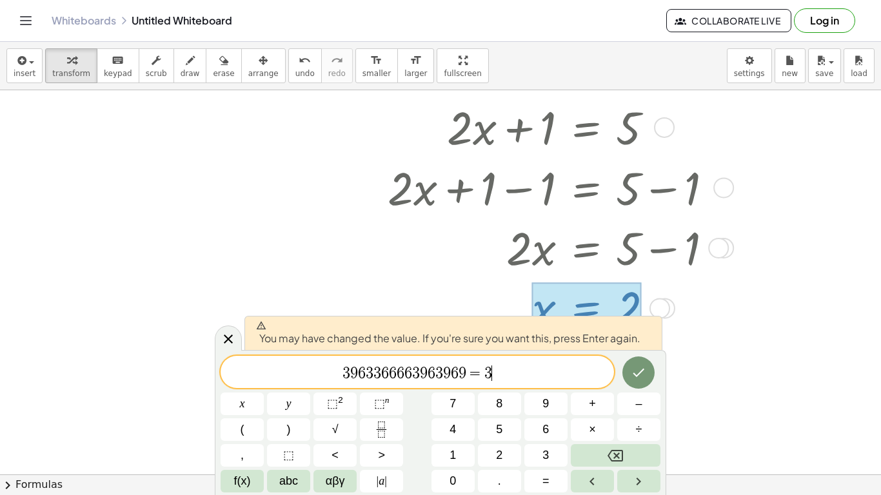
scroll to position [2, 0]
click at [264, 393] on div at bounding box center [242, 404] width 43 height 23
click at [231, 352] on div "You may have changed the value. If you're sure you want this, press Enter again…" at bounding box center [441, 422] width 452 height 145
click at [241, 340] on div at bounding box center [228, 338] width 27 height 25
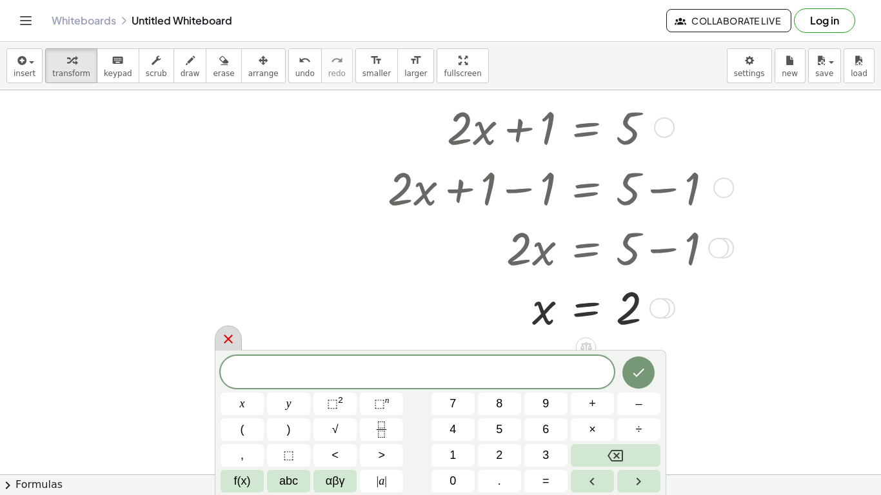
click at [233, 342] on icon at bounding box center [228, 339] width 15 height 15
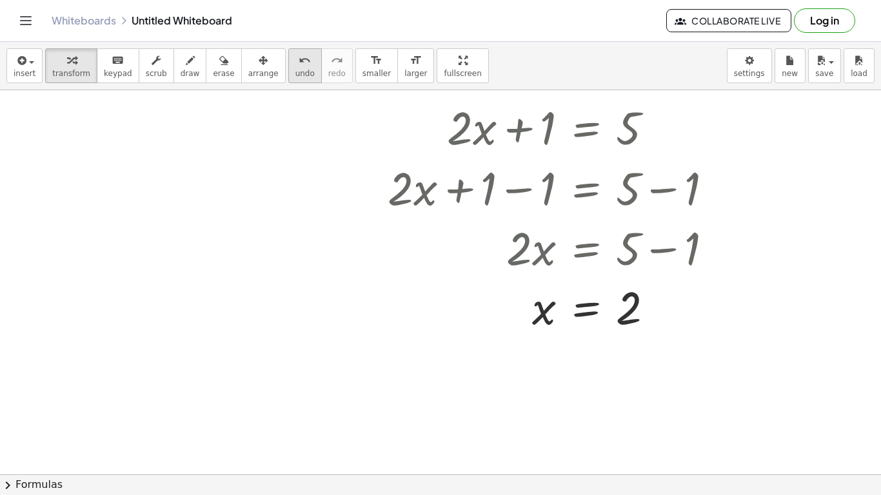
click at [288, 57] on button "undo undo" at bounding box center [305, 65] width 34 height 35
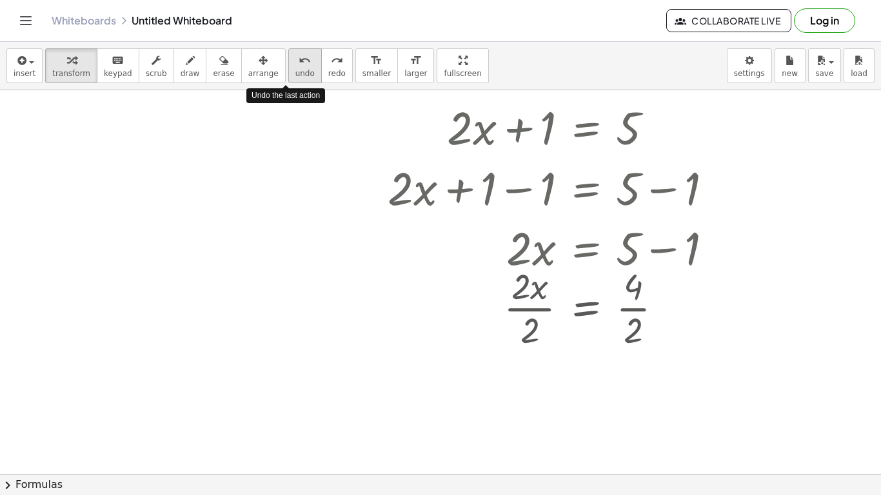
click at [288, 57] on button "undo undo" at bounding box center [305, 65] width 34 height 35
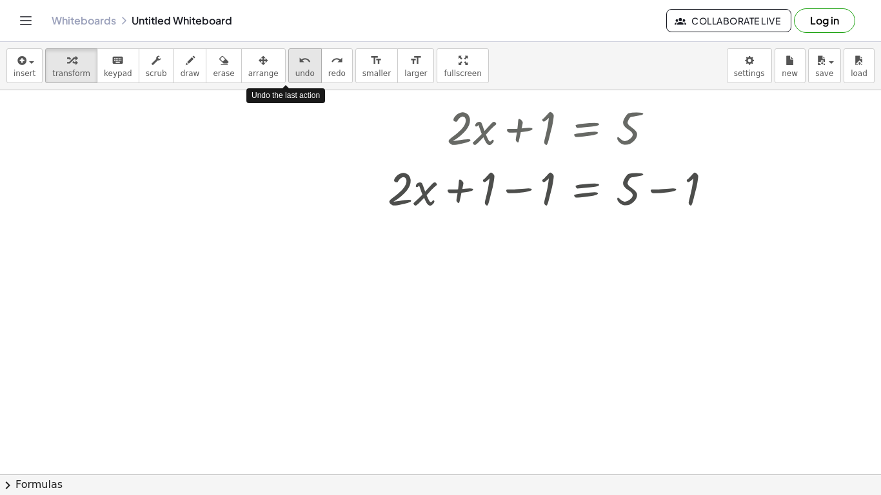
click at [288, 57] on button "undo undo" at bounding box center [305, 65] width 34 height 35
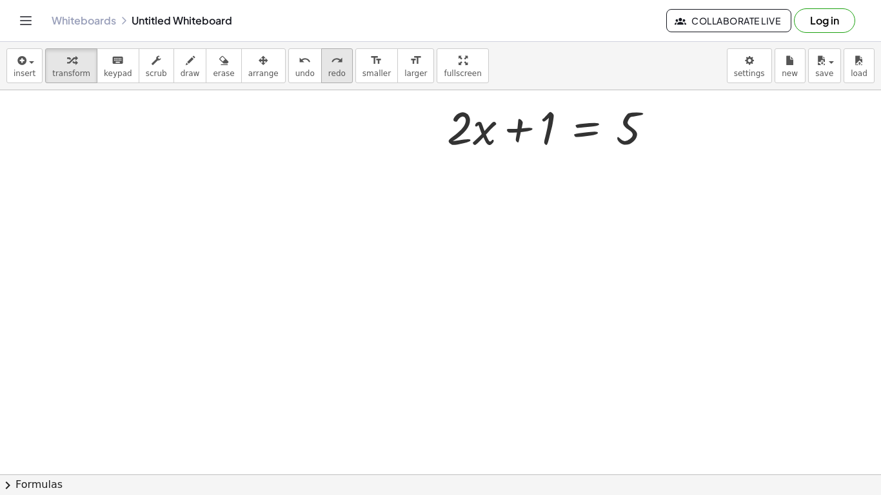
click at [321, 70] on button "redo redo" at bounding box center [337, 65] width 32 height 35
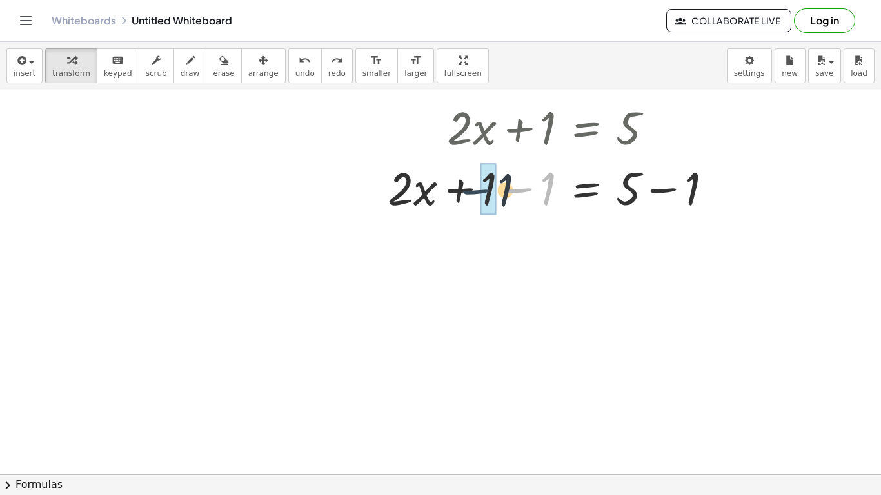
drag, startPoint x: 537, startPoint y: 195, endPoint x: 488, endPoint y: 194, distance: 48.4
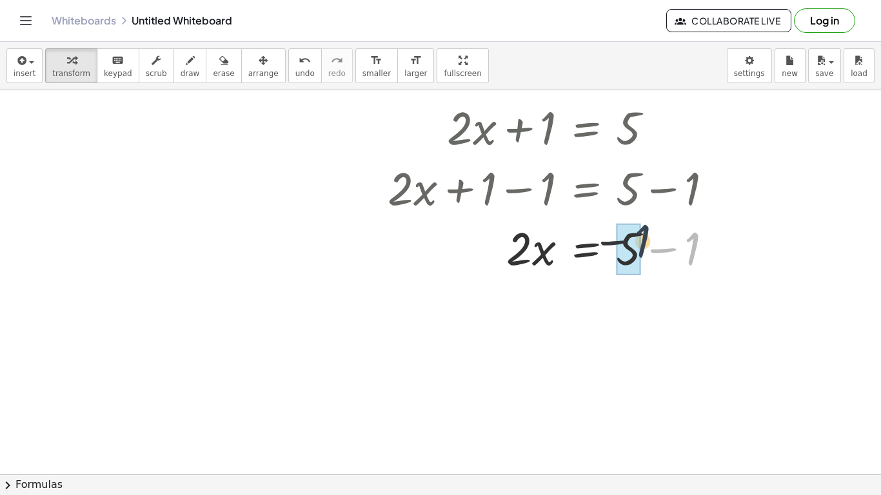
drag, startPoint x: 695, startPoint y: 234, endPoint x: 641, endPoint y: 225, distance: 54.9
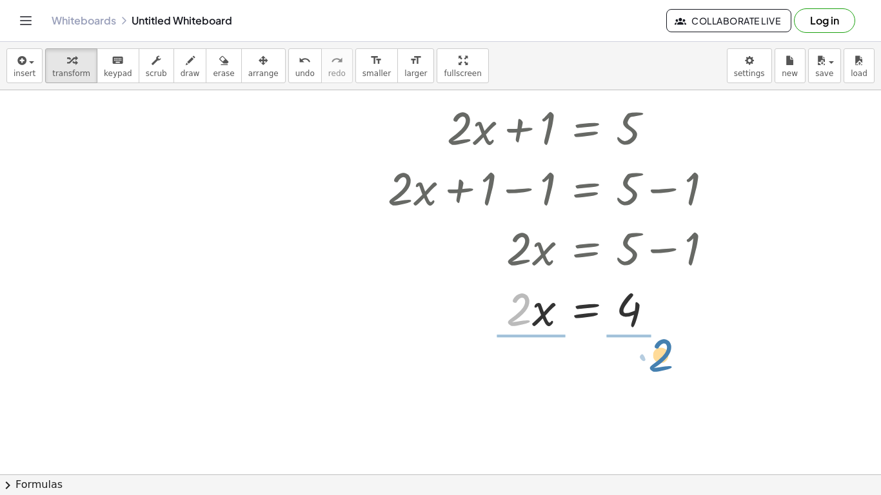
drag, startPoint x: 523, startPoint y: 298, endPoint x: 666, endPoint y: 345, distance: 150.1
click at [666, 345] on div "+ · 2 · x + 1 = 5 + · 2 · x + 1 − 1 = + 5 − 1 + · 2 · x + 0 = + 5 − 1 · 2 · x =…" at bounding box center [440, 393] width 881 height 769
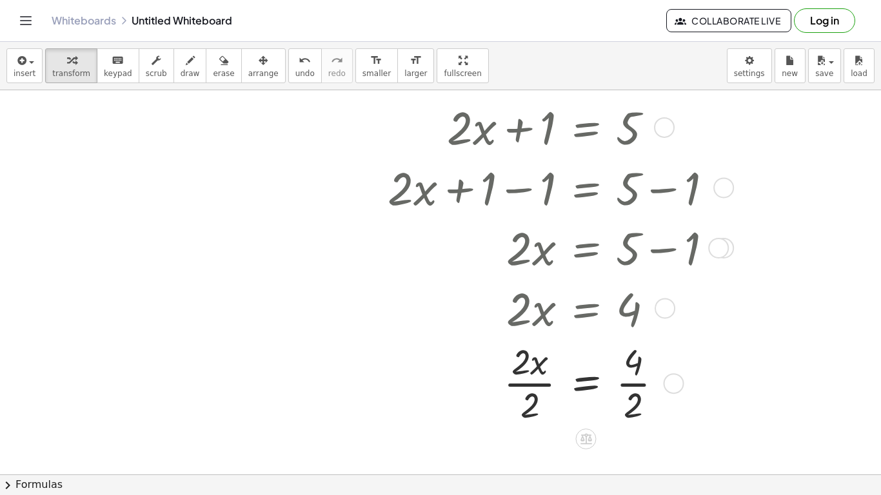
drag, startPoint x: 531, startPoint y: 332, endPoint x: 528, endPoint y: 317, distance: 14.4
click at [528, 317] on div at bounding box center [552, 307] width 337 height 61
drag, startPoint x: 522, startPoint y: 411, endPoint x: 519, endPoint y: 352, distance: 58.8
drag, startPoint x: 635, startPoint y: 398, endPoint x: 635, endPoint y: 366, distance: 32.3
click at [509, 299] on div at bounding box center [552, 307] width 337 height 61
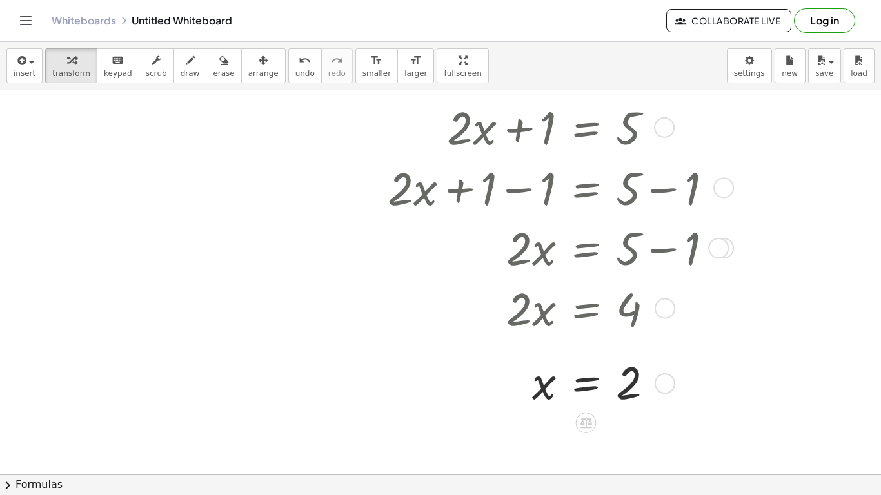
drag, startPoint x: 525, startPoint y: 305, endPoint x: 505, endPoint y: 275, distance: 36.3
click at [586, 128] on div "+ · 2 · x + 1 = 5 + · 2 · x + 1 − 1 = + 5 − 1 + · 2 · x + 0 = + 5 − 1 · 2 · x =…" at bounding box center [586, 128] width 0 height 0
click at [520, 252] on div at bounding box center [584, 247] width 407 height 61
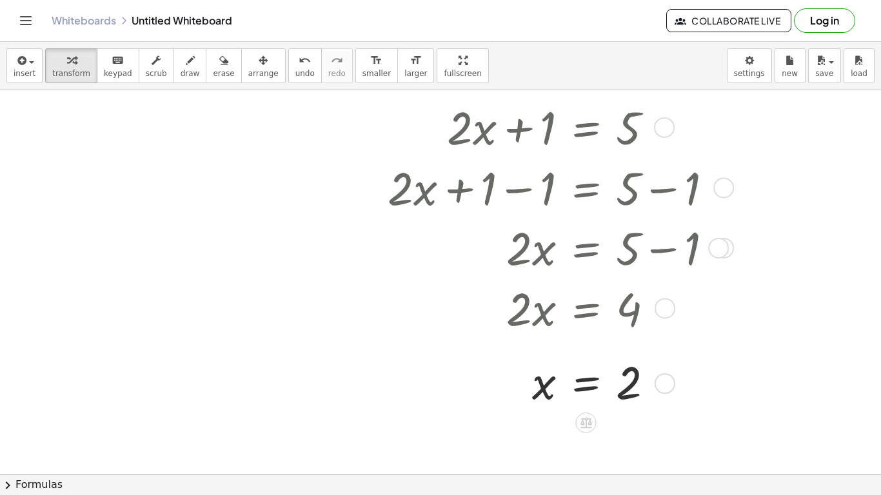
click at [520, 252] on div at bounding box center [584, 247] width 407 height 61
click at [219, 65] on icon "button" at bounding box center [223, 60] width 9 height 15
click at [408, 148] on div at bounding box center [440, 393] width 881 height 769
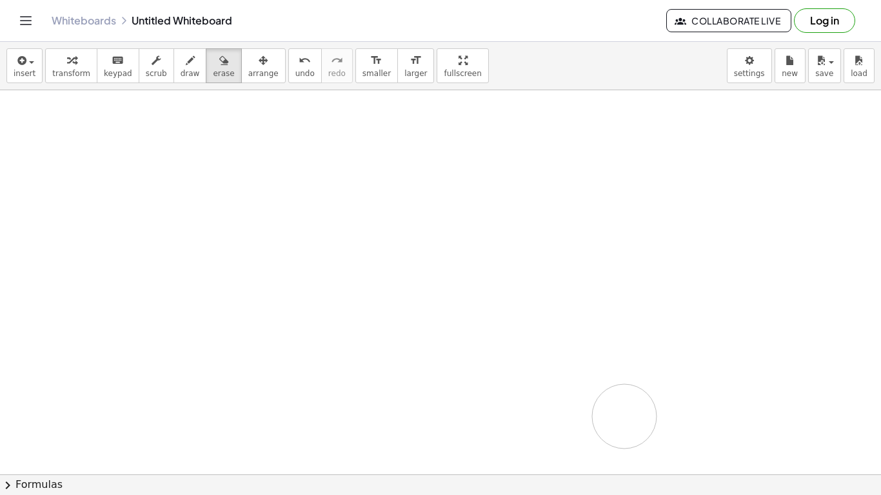
drag, startPoint x: 413, startPoint y: 187, endPoint x: 611, endPoint y: 406, distance: 295.5
click at [611, 406] on div at bounding box center [440, 393] width 881 height 769
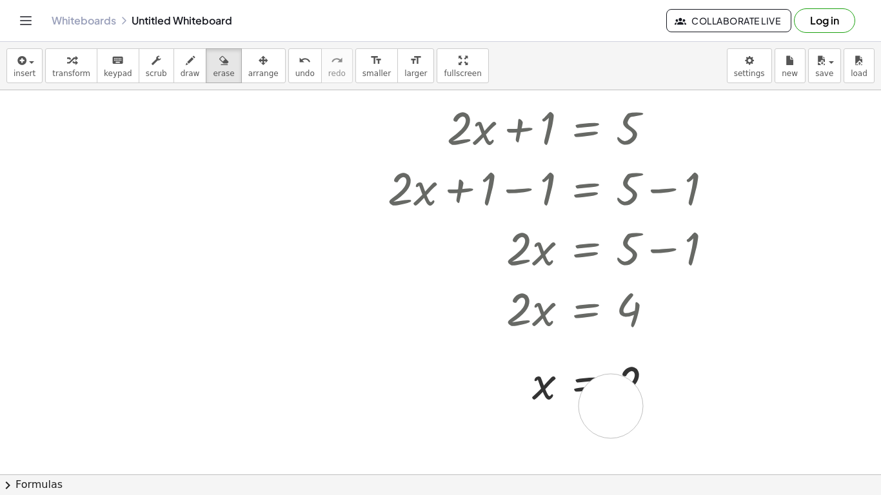
click at [611, 406] on div at bounding box center [440, 393] width 881 height 769
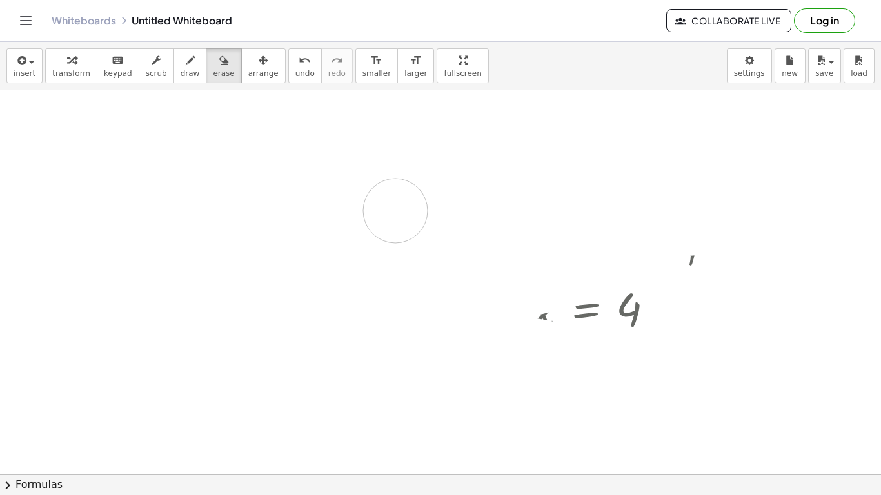
drag, startPoint x: 611, startPoint y: 406, endPoint x: 395, endPoint y: 211, distance: 290.9
click at [395, 211] on div at bounding box center [440, 393] width 881 height 769
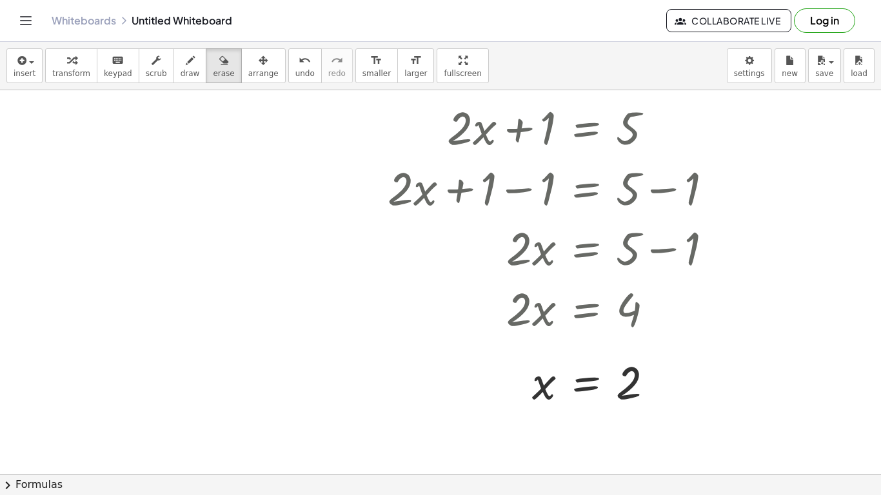
click at [427, 189] on div at bounding box center [440, 393] width 881 height 769
click at [428, 190] on div at bounding box center [440, 393] width 881 height 769
click at [429, 190] on div at bounding box center [440, 393] width 881 height 769
drag, startPoint x: 426, startPoint y: 279, endPoint x: 497, endPoint y: 264, distance: 72.5
click at [497, 264] on div at bounding box center [440, 393] width 881 height 769
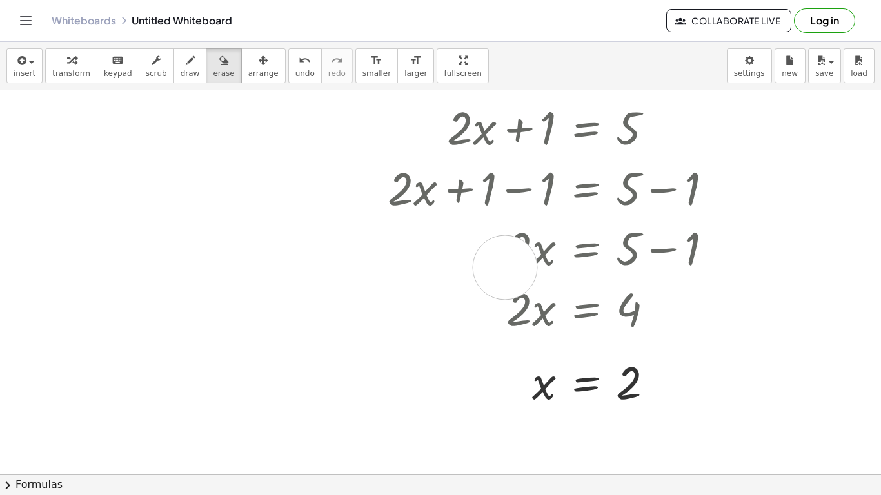
click at [505, 268] on div at bounding box center [440, 393] width 881 height 769
drag, startPoint x: 564, startPoint y: 257, endPoint x: 575, endPoint y: 257, distance: 10.3
click at [575, 257] on div at bounding box center [440, 393] width 881 height 769
click at [660, 250] on div at bounding box center [440, 393] width 881 height 769
drag, startPoint x: 662, startPoint y: 190, endPoint x: 662, endPoint y: 178, distance: 12.3
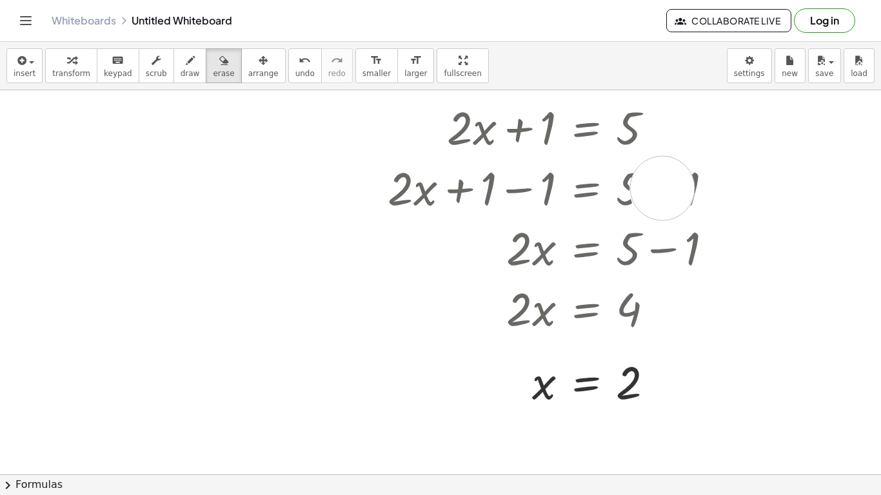
click at [662, 178] on div at bounding box center [440, 393] width 881 height 769
drag, startPoint x: 662, startPoint y: 180, endPoint x: 663, endPoint y: 121, distance: 58.7
click at [663, 121] on div at bounding box center [440, 393] width 881 height 769
click at [581, 130] on div at bounding box center [440, 393] width 881 height 769
click at [587, 130] on div at bounding box center [440, 393] width 881 height 769
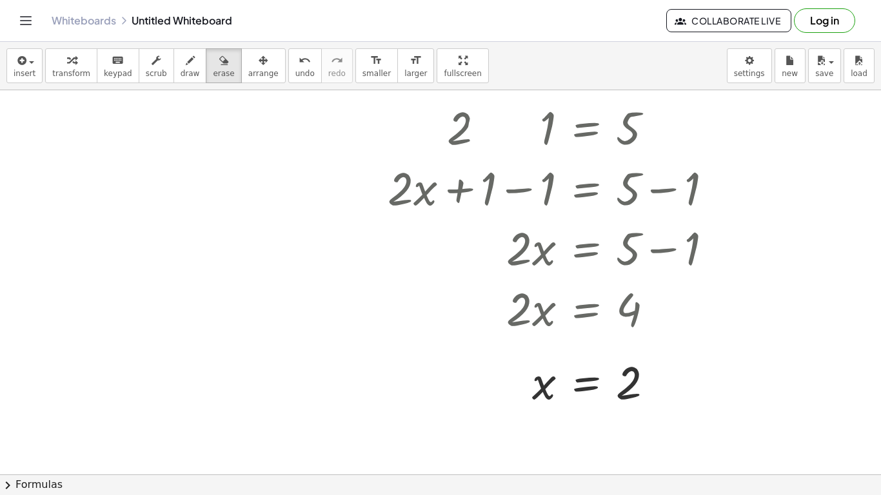
drag, startPoint x: 501, startPoint y: 130, endPoint x: 502, endPoint y: 50, distance: 80.0
click at [502, 50] on div "insert select one: Math Expression Function Text Youtube Video Graphing Geometr…" at bounding box center [440, 268] width 881 height 453
drag, startPoint x: 445, startPoint y: 191, endPoint x: 449, endPoint y: 199, distance: 8.7
click at [449, 199] on div at bounding box center [440, 393] width 881 height 769
click at [443, 194] on div at bounding box center [440, 393] width 881 height 769
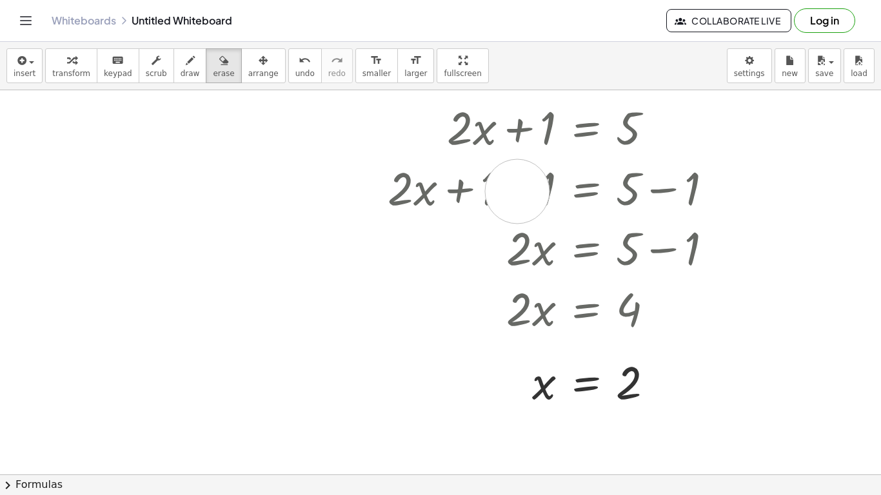
click at [517, 192] on div at bounding box center [440, 393] width 881 height 769
click at [588, 195] on div at bounding box center [440, 393] width 881 height 769
drag, startPoint x: 582, startPoint y: 245, endPoint x: 539, endPoint y: 262, distance: 45.8
click at [539, 262] on div at bounding box center [440, 393] width 881 height 769
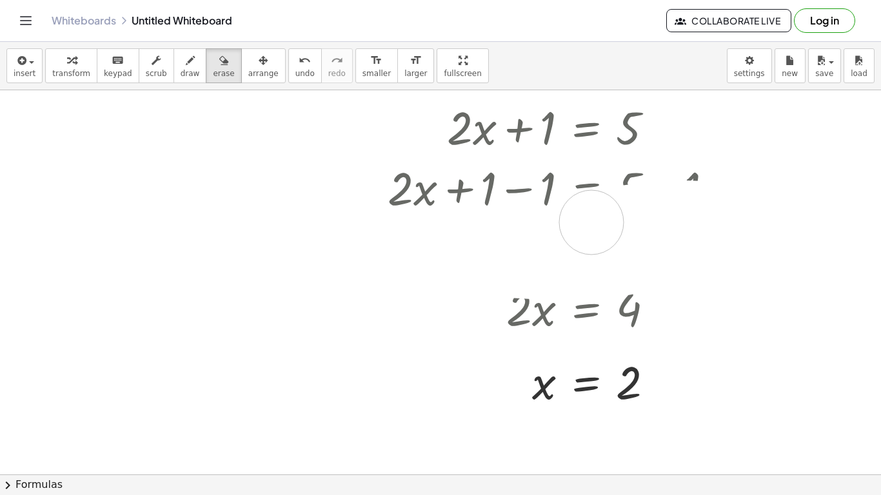
drag, startPoint x: 660, startPoint y: 244, endPoint x: 569, endPoint y: 224, distance: 93.0
click at [569, 224] on div at bounding box center [440, 393] width 881 height 769
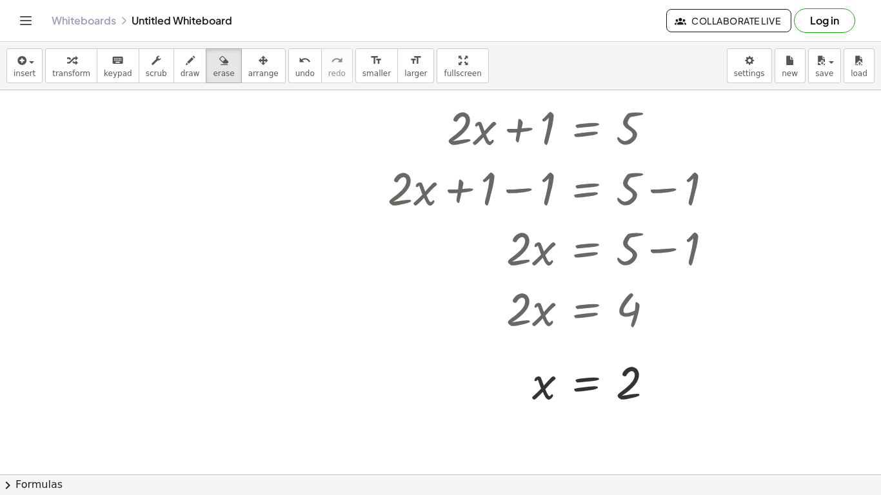
click at [405, 286] on div at bounding box center [440, 393] width 881 height 769
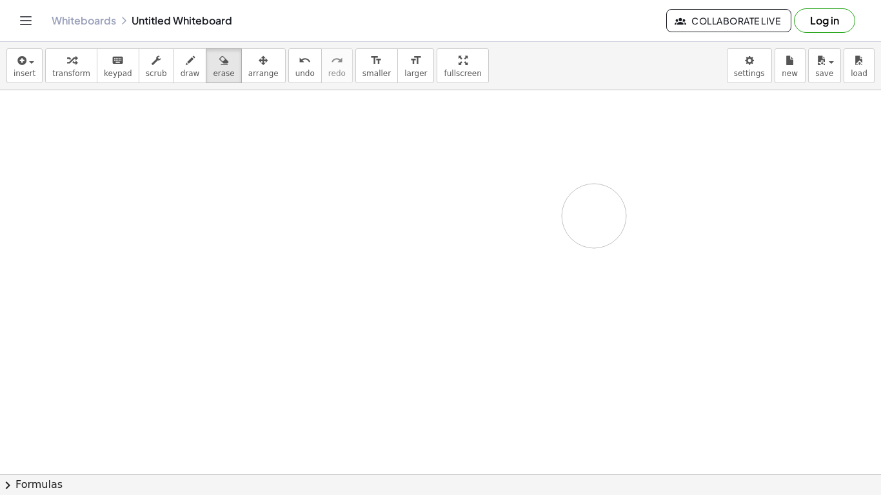
drag, startPoint x: 405, startPoint y: 286, endPoint x: 594, endPoint y: 216, distance: 201.7
click at [594, 216] on div at bounding box center [440, 393] width 881 height 769
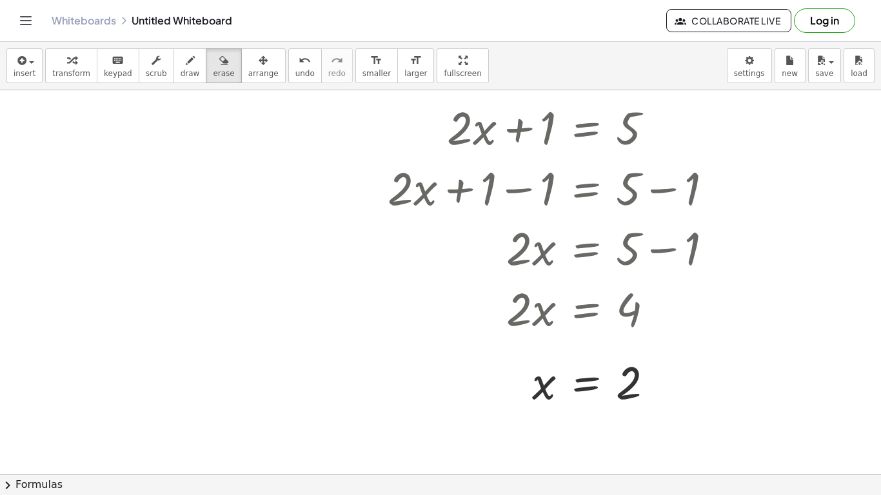
click at [594, 216] on div at bounding box center [440, 393] width 881 height 769
click at [751, 17] on span "Collaborate Live" at bounding box center [728, 21] width 103 height 12
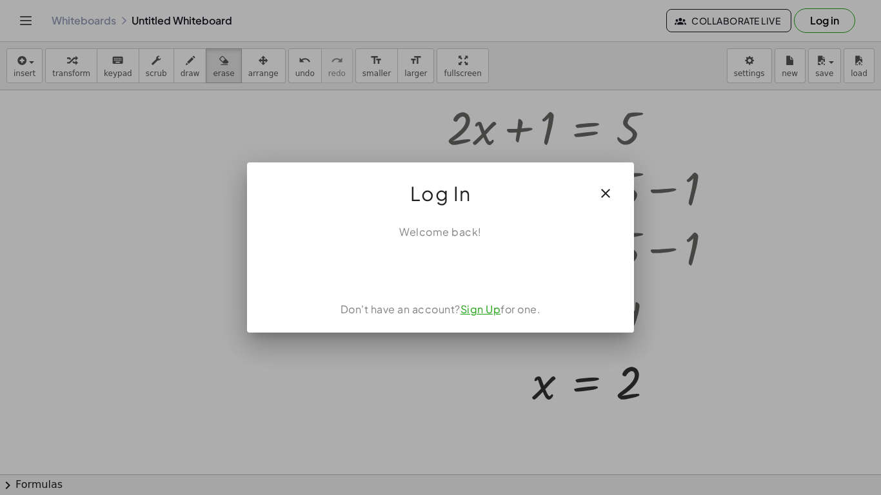
click at [612, 186] on icon "button" at bounding box center [605, 193] width 15 height 15
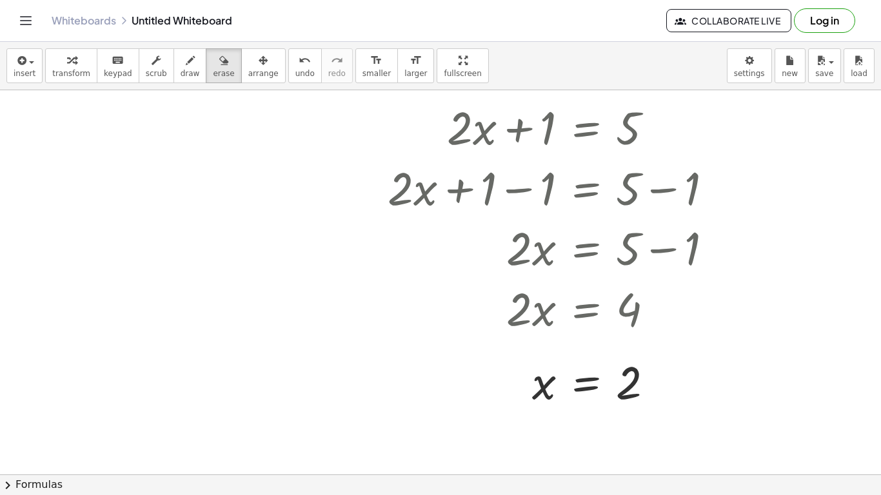
click at [849, 23] on button "Log in" at bounding box center [824, 20] width 61 height 25
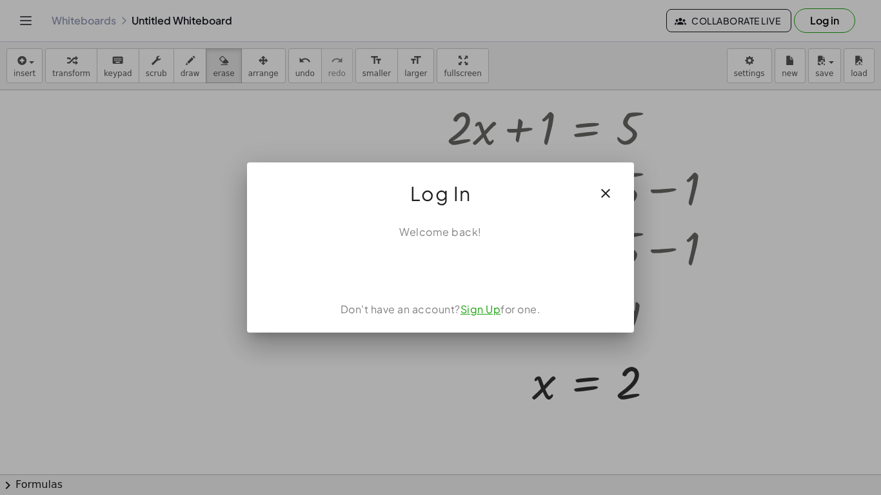
click at [482, 313] on link "Sign Up" at bounding box center [481, 310] width 41 height 14
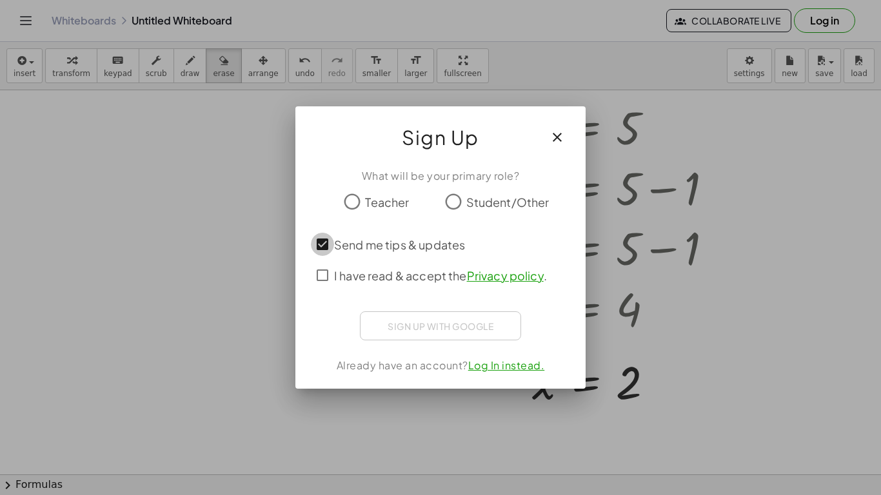
click at [334, 281] on span "I have read & accept the Privacy policy ." at bounding box center [440, 275] width 213 height 17
click at [554, 141] on icon "button" at bounding box center [557, 137] width 15 height 15
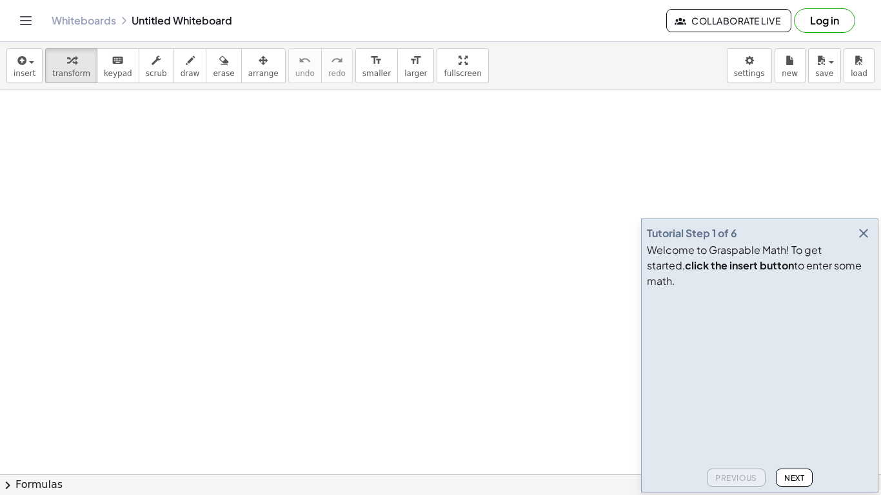
click at [801, 480] on span "Next" at bounding box center [794, 478] width 20 height 10
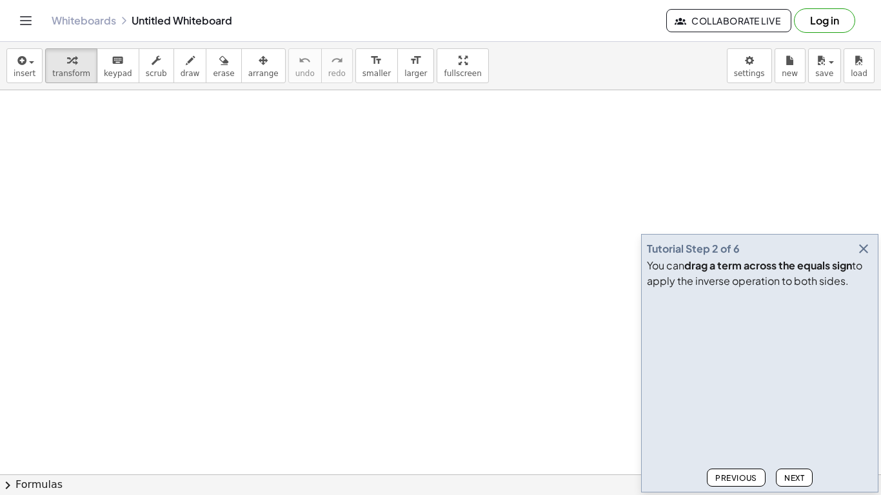
click at [802, 479] on span "Next" at bounding box center [794, 478] width 20 height 10
click at [797, 477] on span "Next" at bounding box center [794, 478] width 20 height 10
click at [802, 470] on button "Next" at bounding box center [794, 478] width 37 height 18
click at [800, 475] on span "Next" at bounding box center [794, 478] width 20 height 10
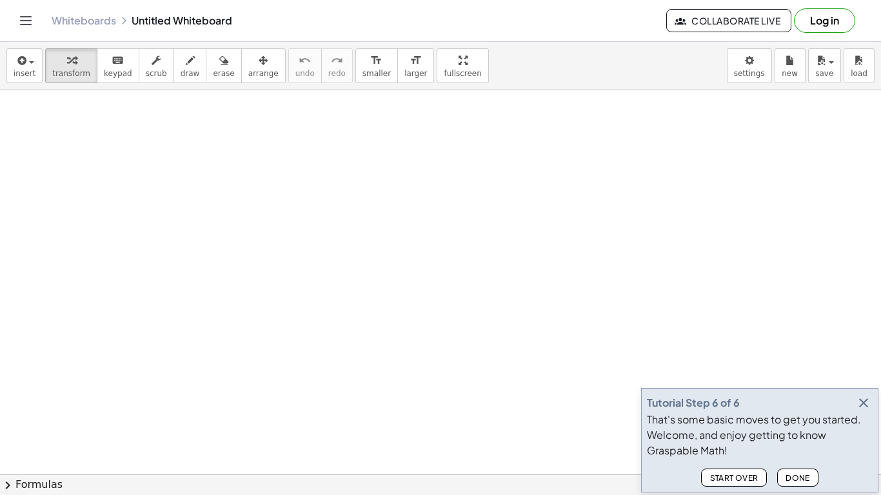
click at [802, 479] on span "Done" at bounding box center [798, 478] width 25 height 10
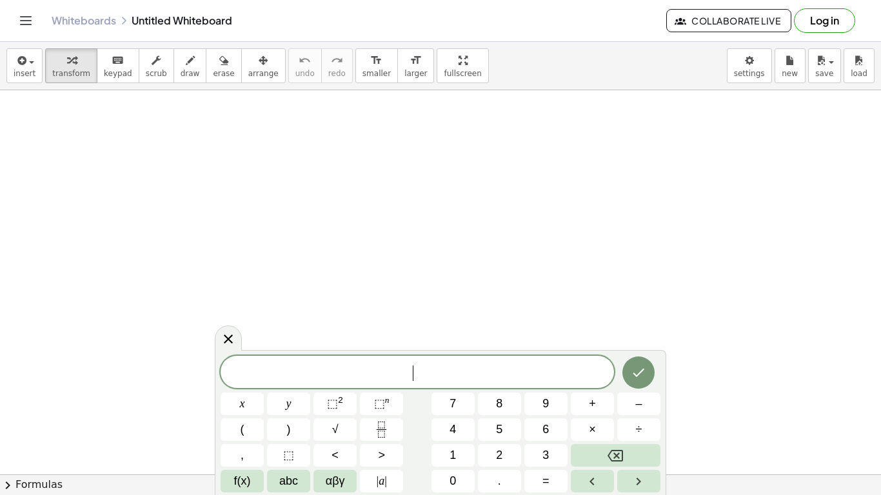
click at [495, 452] on button "2" at bounding box center [499, 455] width 43 height 23
click at [234, 426] on button "(" at bounding box center [242, 430] width 43 height 23
click at [510, 456] on button "2" at bounding box center [499, 455] width 43 height 23
click at [290, 435] on span ")" at bounding box center [289, 429] width 4 height 17
click at [601, 408] on button "+" at bounding box center [592, 404] width 43 height 23
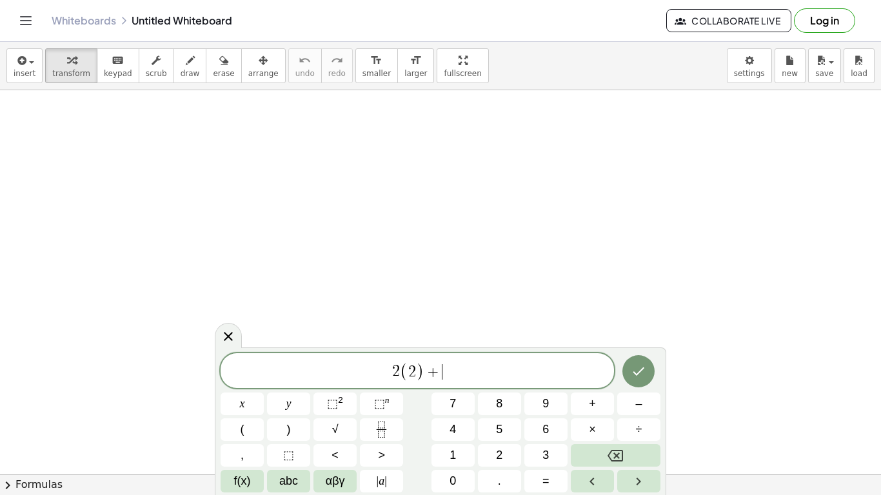
click at [460, 462] on button "1" at bounding box center [453, 455] width 43 height 23
click at [550, 482] on button "=" at bounding box center [545, 481] width 43 height 23
click at [508, 431] on button "5" at bounding box center [499, 430] width 43 height 23
click at [264, 393] on div at bounding box center [242, 404] width 43 height 23
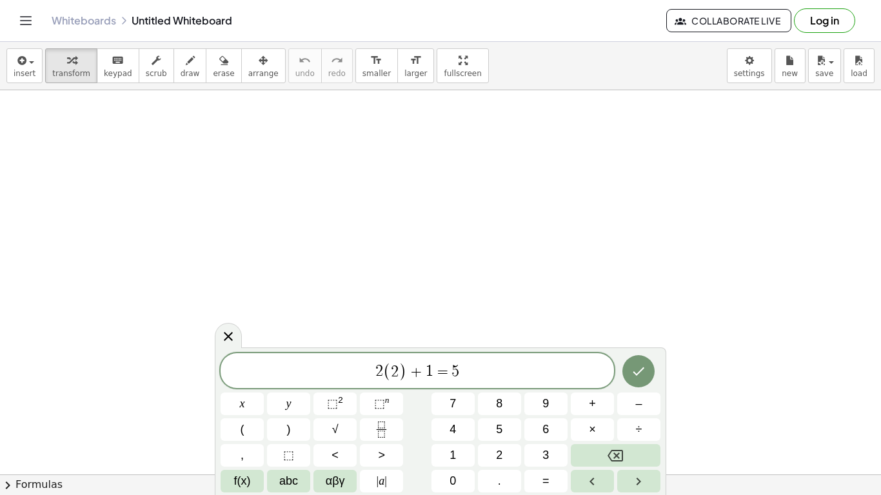
click at [648, 373] on button "Done" at bounding box center [638, 371] width 32 height 32
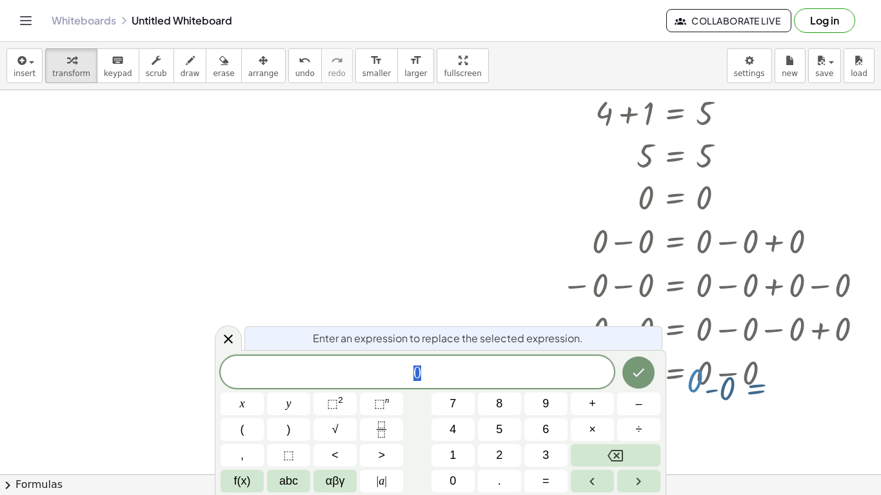
scroll to position [1, 0]
click at [234, 332] on icon at bounding box center [228, 339] width 15 height 15
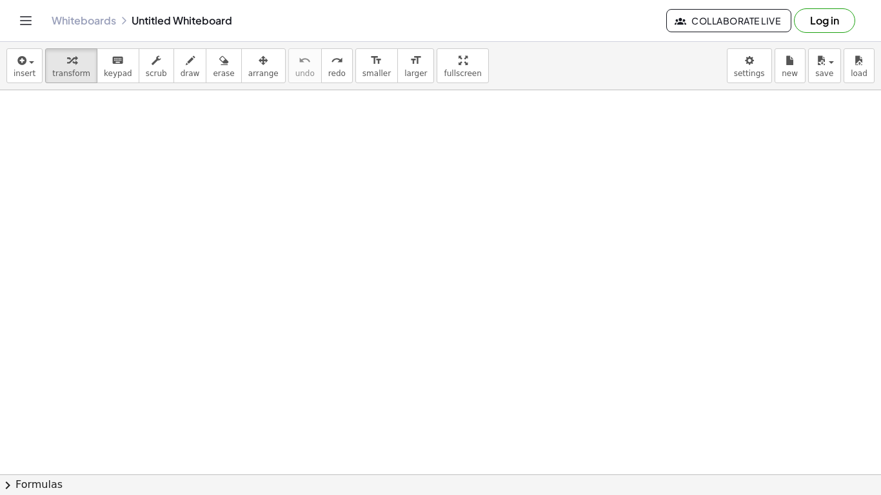
scroll to position [0, 301]
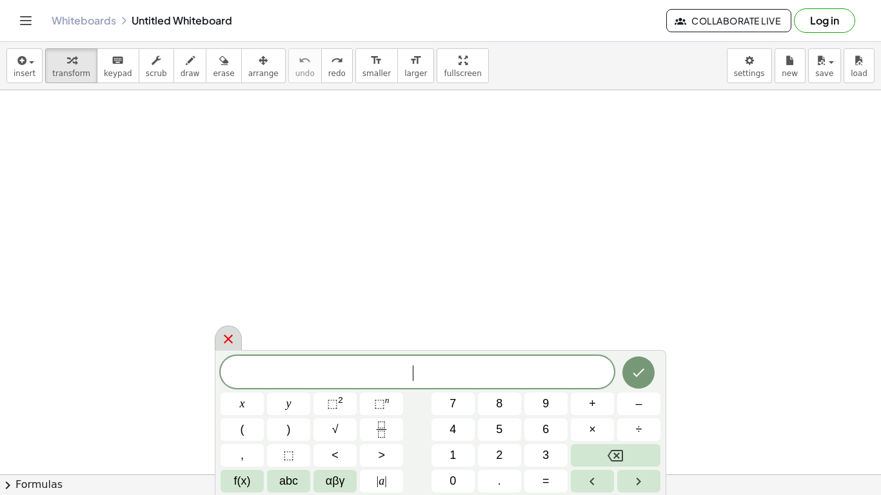
click at [452, 445] on button "1" at bounding box center [453, 455] width 43 height 23
click at [264, 393] on div at bounding box center [242, 404] width 43 height 23
click at [654, 369] on button "Done" at bounding box center [638, 373] width 32 height 32
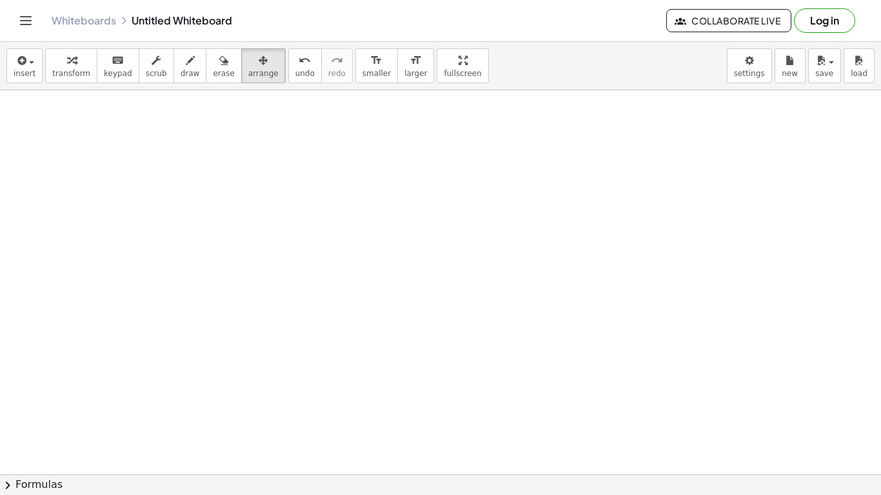
scroll to position [161, 37]
click at [594, 216] on div at bounding box center [555, 314] width 1184 height 769
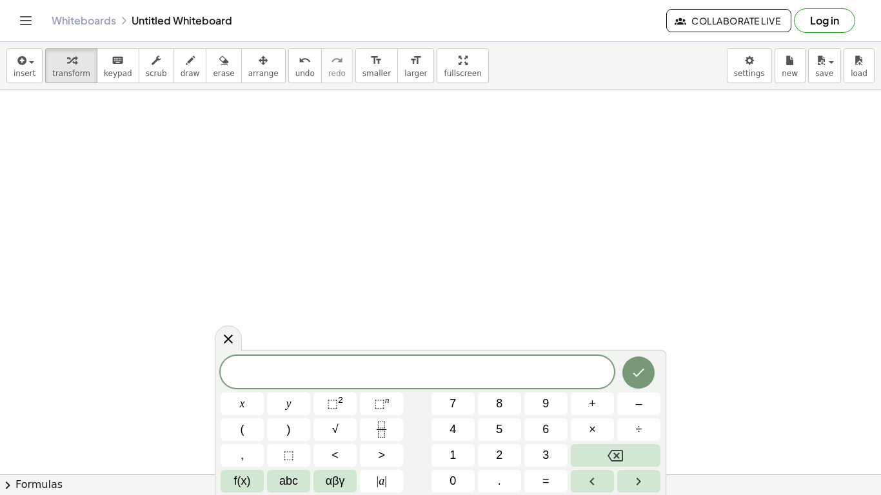
click at [512, 454] on button "2" at bounding box center [499, 455] width 43 height 23
click at [243, 432] on span "(" at bounding box center [243, 429] width 4 height 17
click at [254, 385] on div "* 2 ( ​ )" at bounding box center [417, 370] width 393 height 35
click at [242, 405] on span "x" at bounding box center [242, 403] width 5 height 17
click at [637, 450] on button "Backspace" at bounding box center [616, 455] width 90 height 23
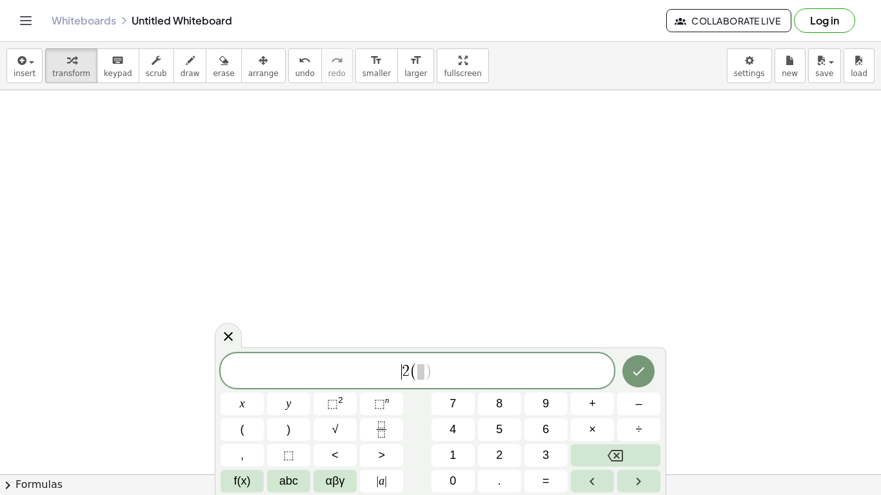
click at [426, 370] on span ")" at bounding box center [428, 372] width 8 height 19
click at [250, 410] on button "x" at bounding box center [242, 404] width 43 height 23
click at [586, 404] on button "+" at bounding box center [592, 404] width 43 height 23
click at [491, 450] on button "2" at bounding box center [499, 455] width 43 height 23
click at [295, 430] on button ")" at bounding box center [288, 430] width 43 height 23
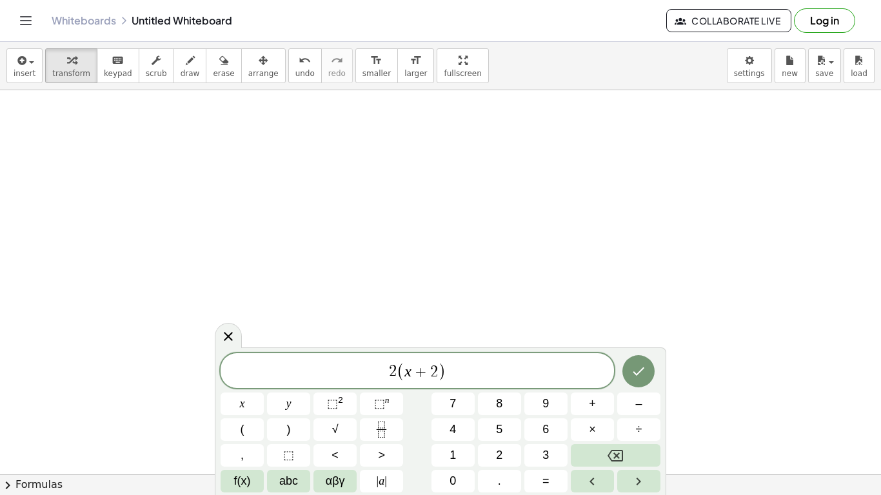
click at [561, 475] on button "=" at bounding box center [545, 481] width 43 height 23
click at [495, 412] on button "8" at bounding box center [499, 404] width 43 height 23
click at [637, 367] on icon "Done" at bounding box center [638, 371] width 15 height 15
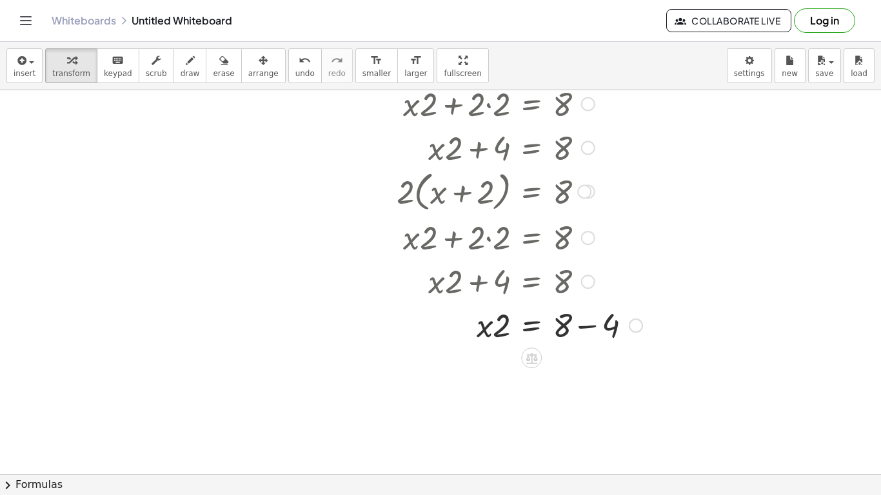
scroll to position [389, 38]
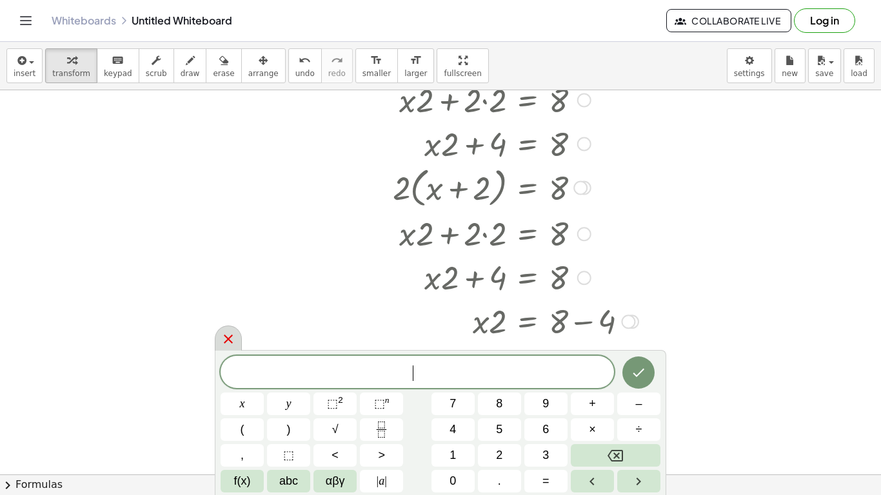
click at [237, 331] on div at bounding box center [228, 338] width 27 height 25
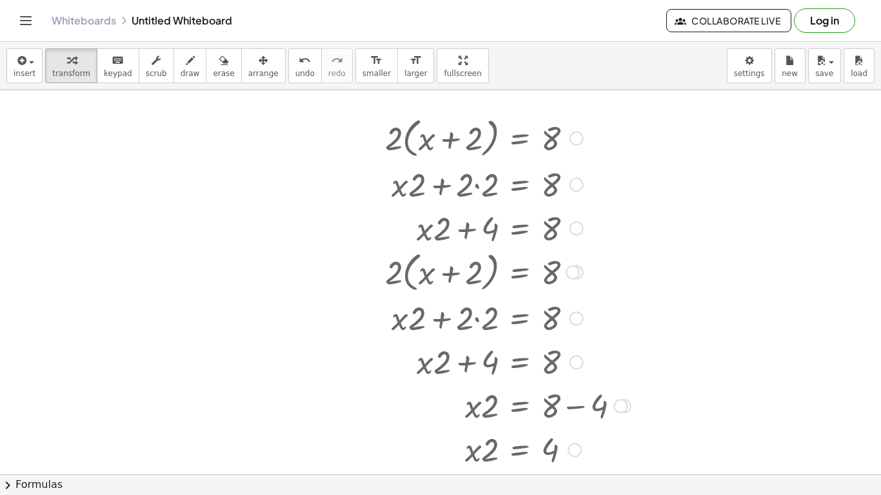
scroll to position [305, 46]
click at [284, 88] on div "insert select one: Math Expression Function Text Youtube Video Graphing Geometr…" at bounding box center [440, 66] width 881 height 48
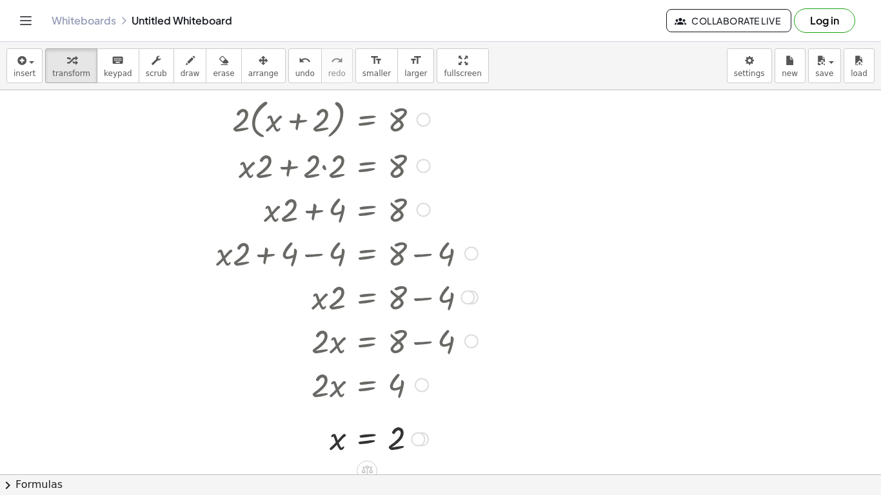
scroll to position [331, 197]
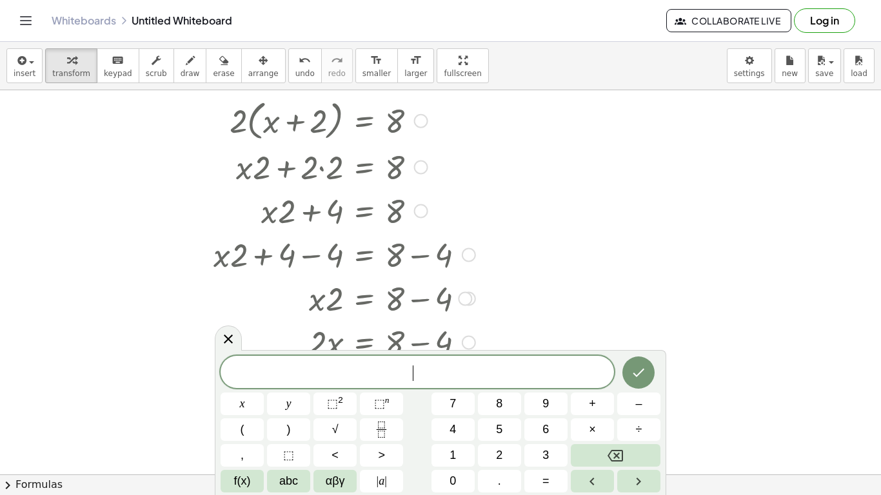
click at [492, 456] on button "2" at bounding box center [499, 455] width 43 height 23
click at [255, 435] on button "(" at bounding box center [242, 430] width 43 height 23
click at [509, 452] on button "2" at bounding box center [499, 455] width 43 height 23
click at [291, 440] on button ")" at bounding box center [288, 430] width 43 height 23
click at [610, 406] on button "+" at bounding box center [592, 404] width 43 height 23
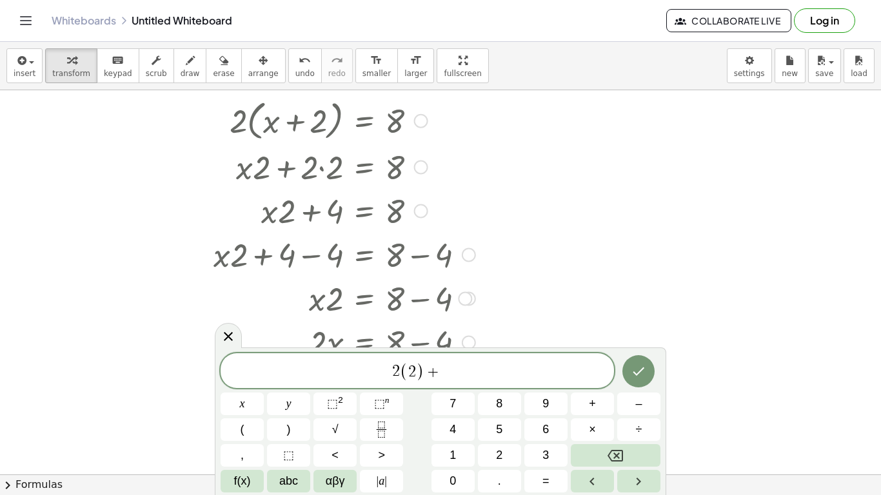
click at [453, 429] on span "4" at bounding box center [453, 429] width 6 height 17
click at [552, 486] on button "=" at bounding box center [545, 481] width 43 height 23
click at [506, 410] on button "8" at bounding box center [499, 404] width 43 height 23
click at [644, 384] on button "Done" at bounding box center [638, 371] width 32 height 32
